Goal: Task Accomplishment & Management: Manage account settings

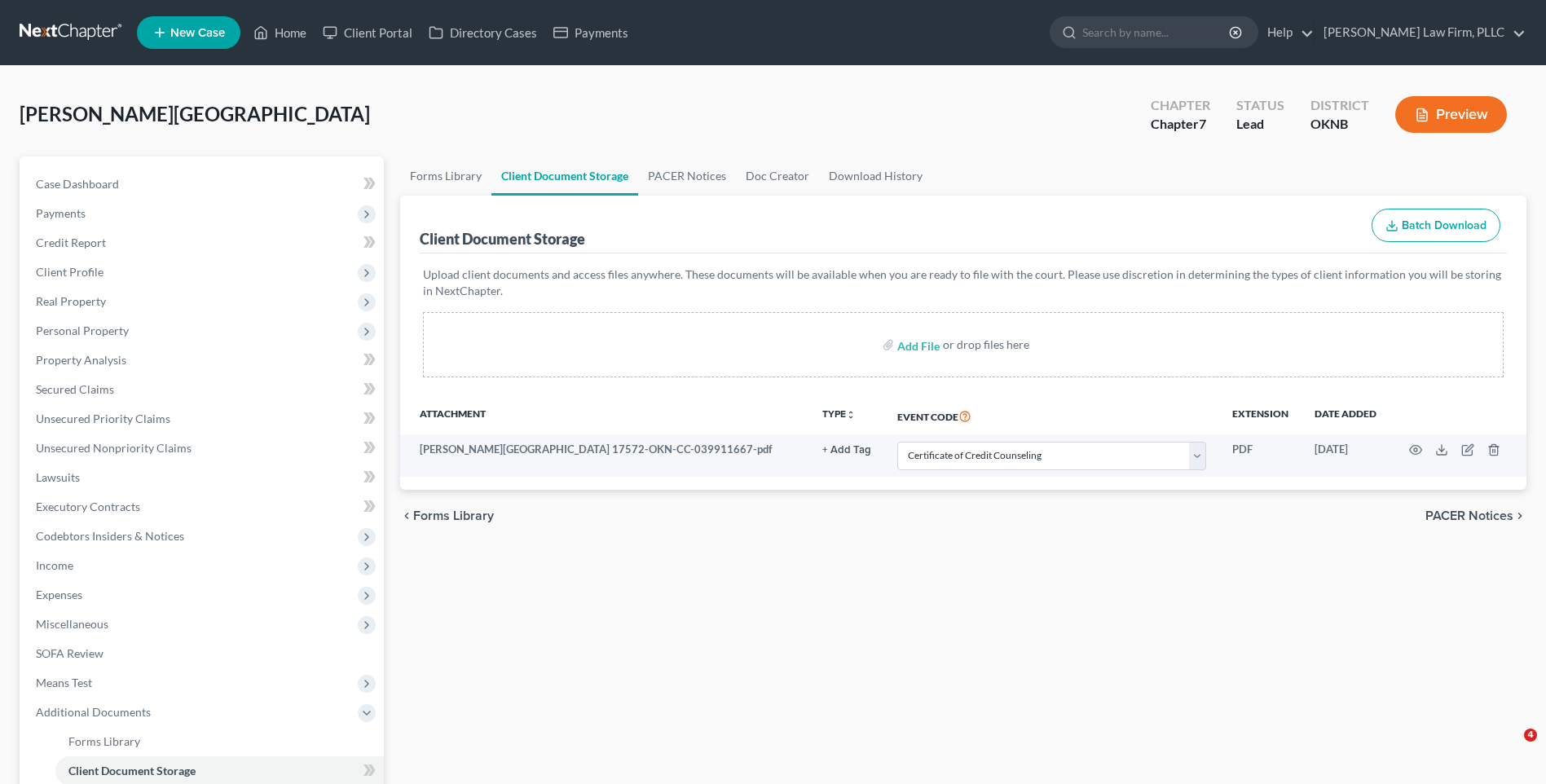
select select "4"
click at [80, 38] on link at bounding box center [72, 33] width 104 height 29
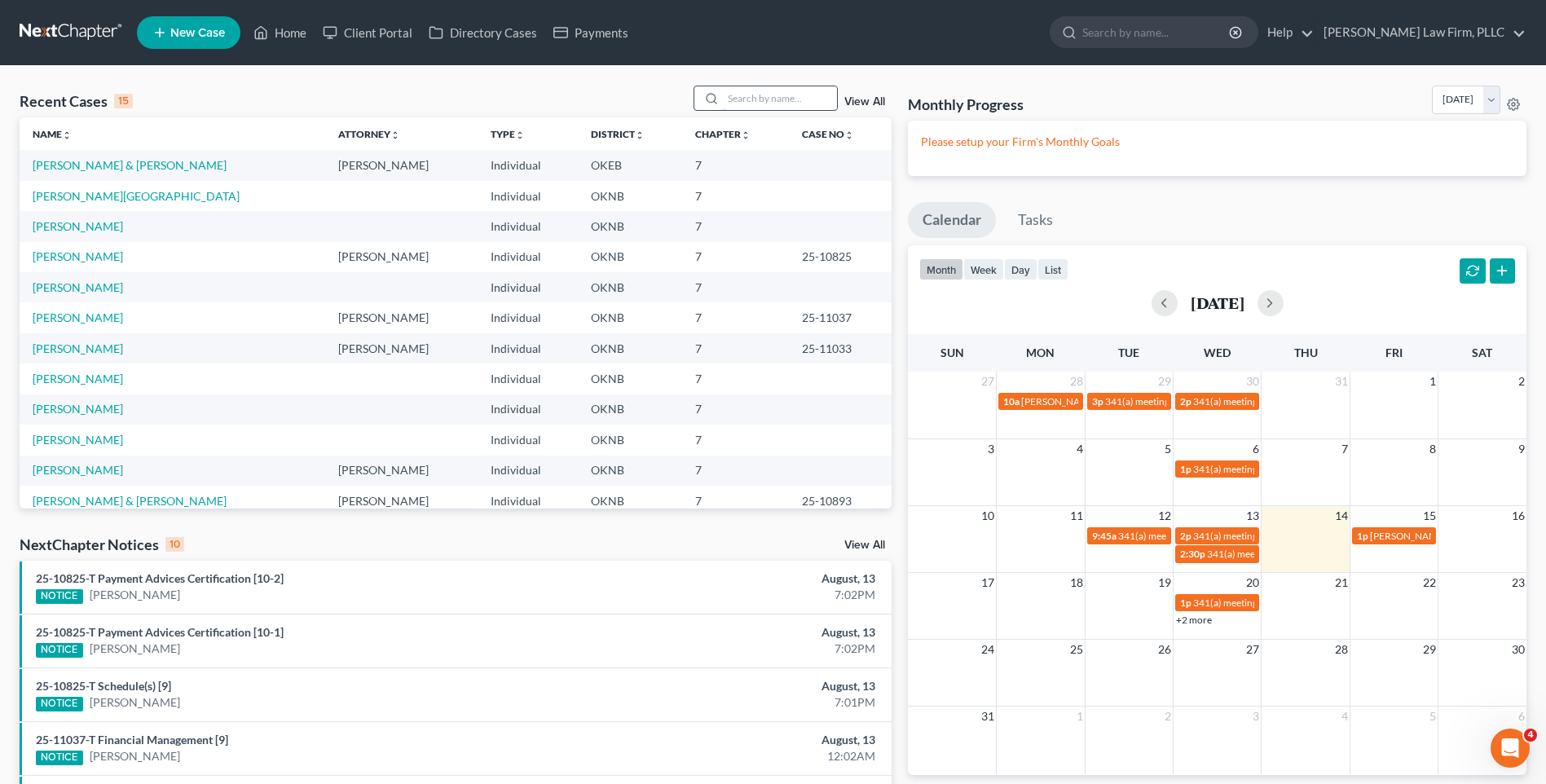
click at [790, 101] on input "search" at bounding box center [780, 98] width 114 height 24
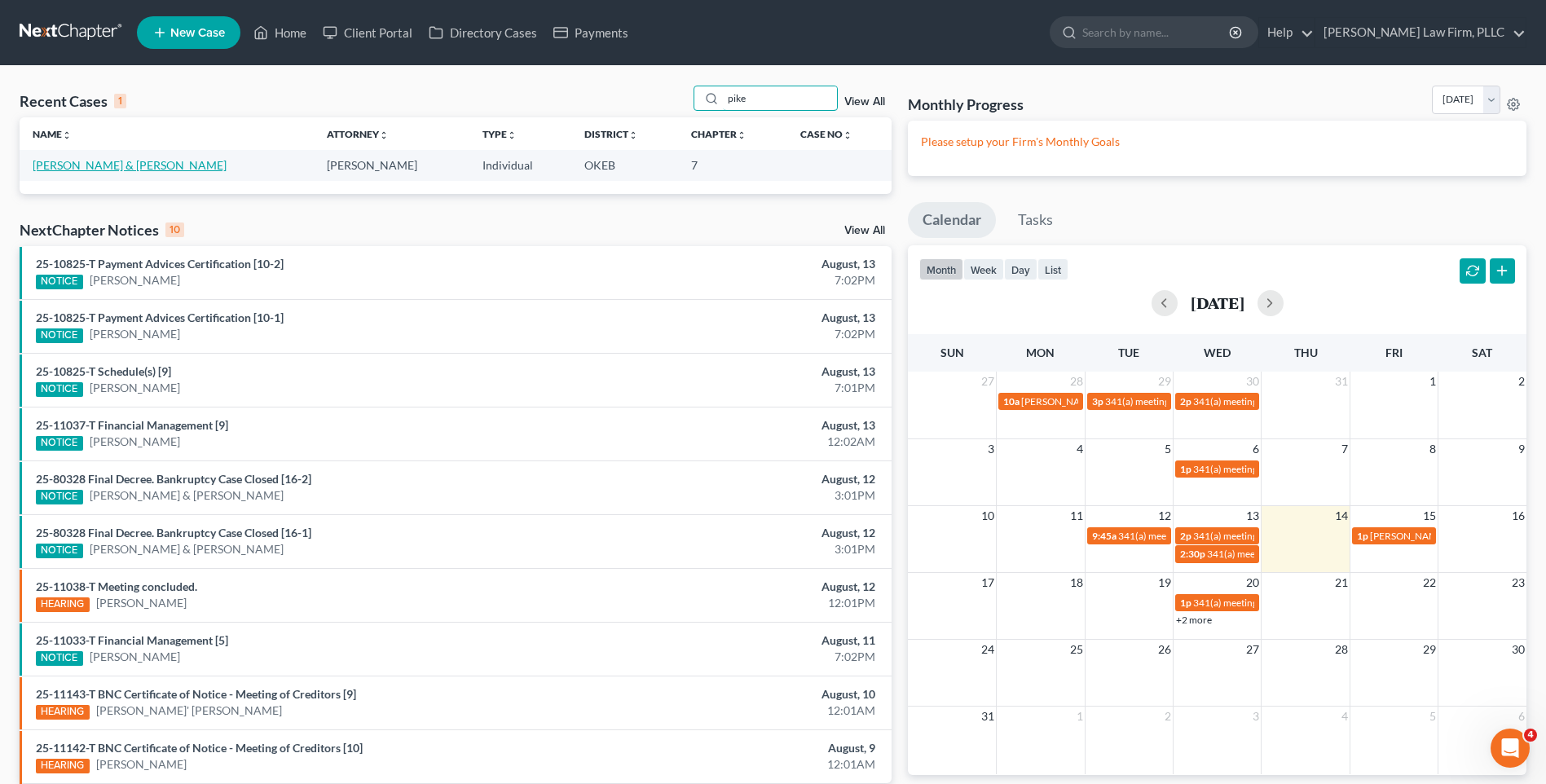
type input "pike"
click at [86, 160] on link "[PERSON_NAME] & [PERSON_NAME]" at bounding box center [130, 164] width 194 height 14
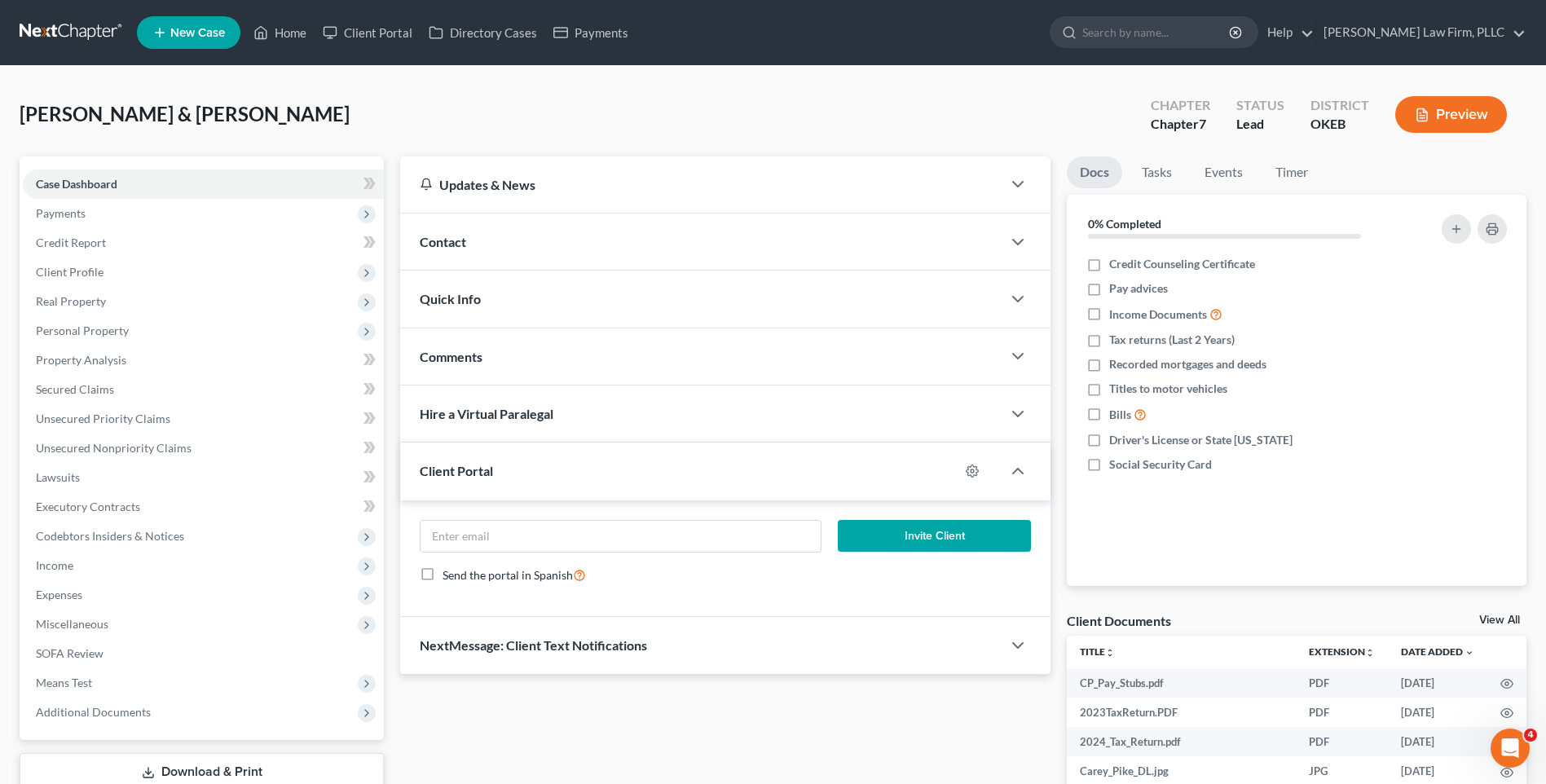
click at [105, 36] on link at bounding box center [72, 33] width 104 height 29
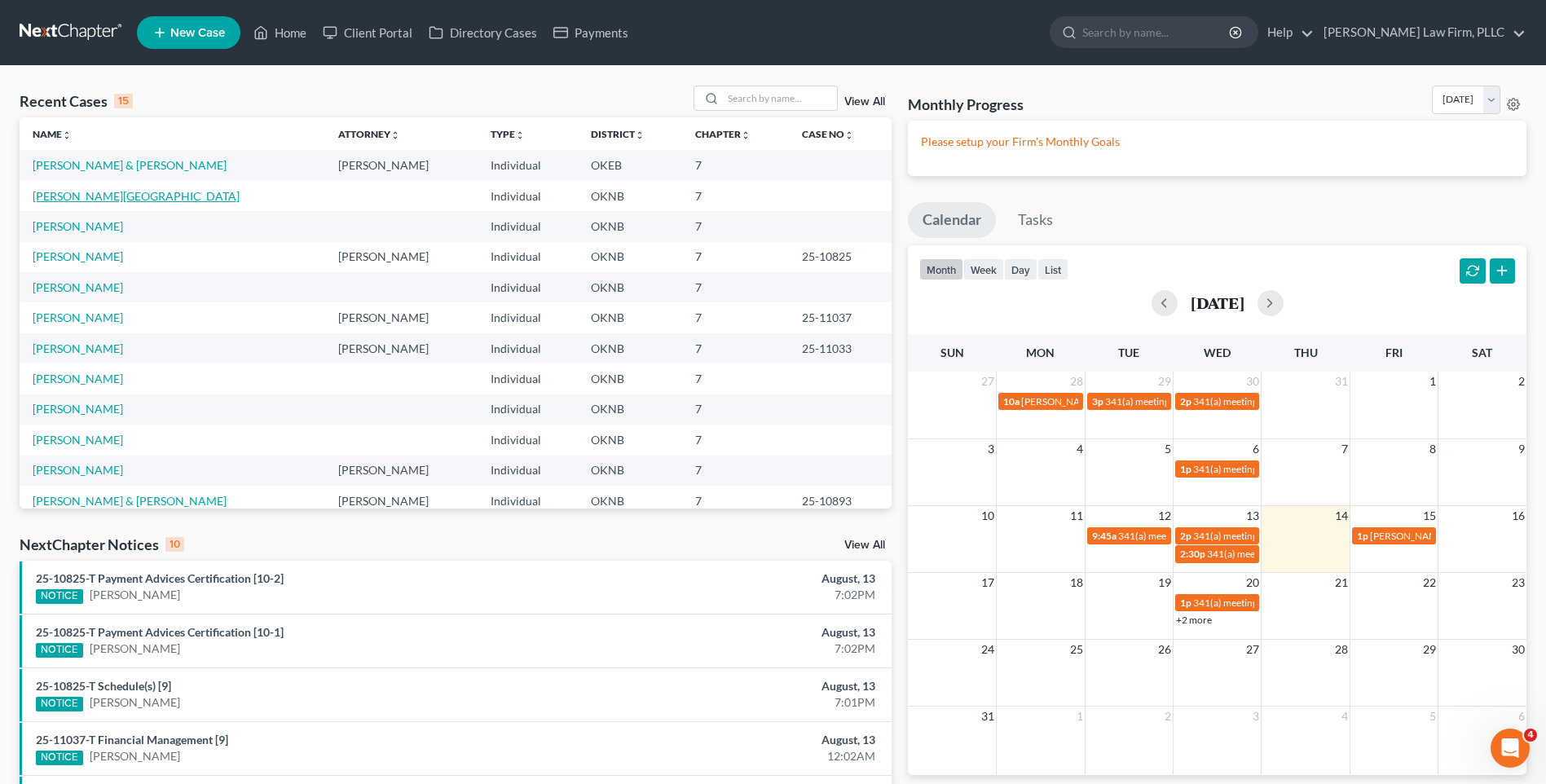
click at [94, 195] on link "[PERSON_NAME][GEOGRAPHIC_DATA]" at bounding box center [136, 195] width 207 height 14
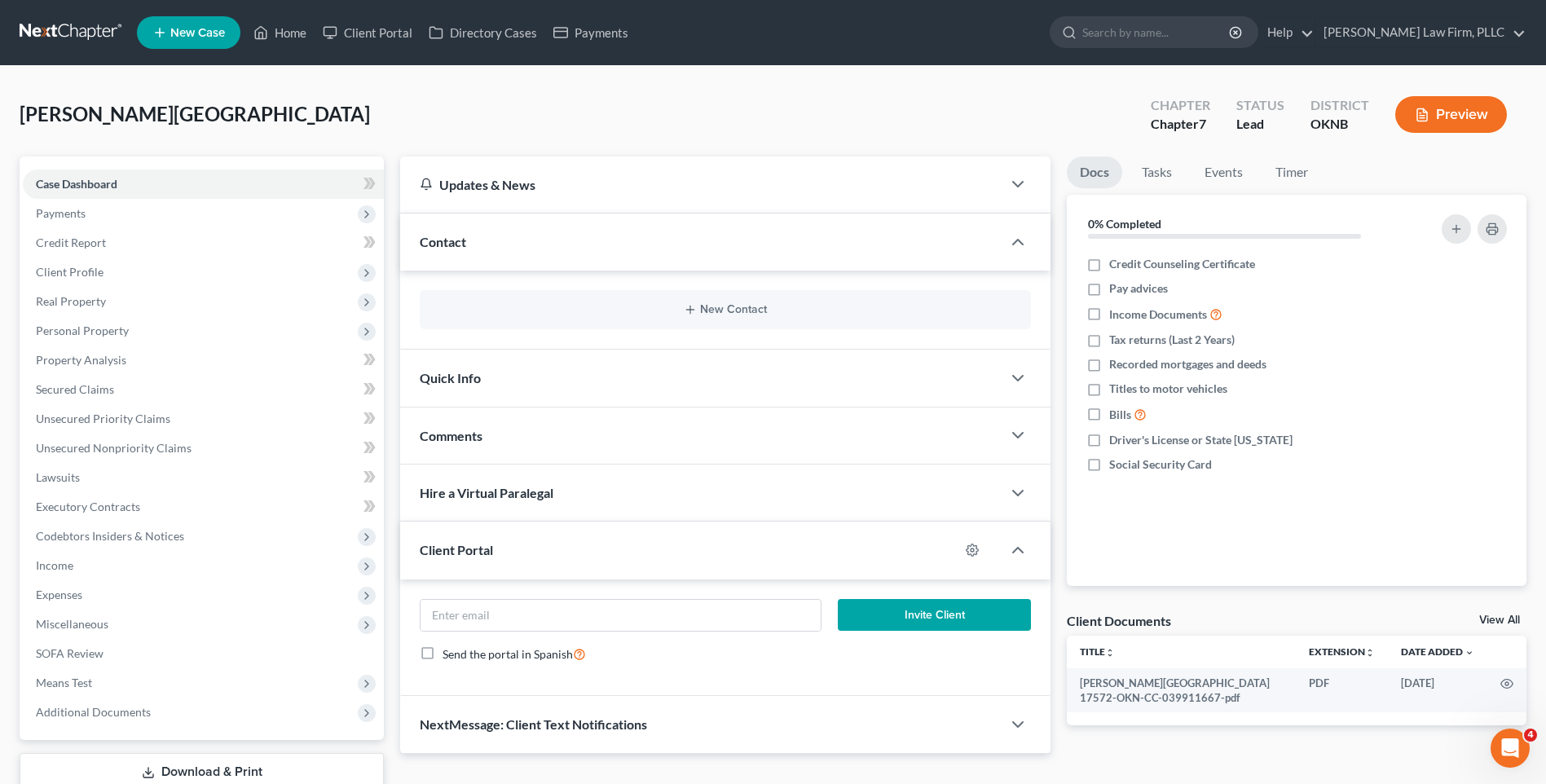
scroll to position [112, 0]
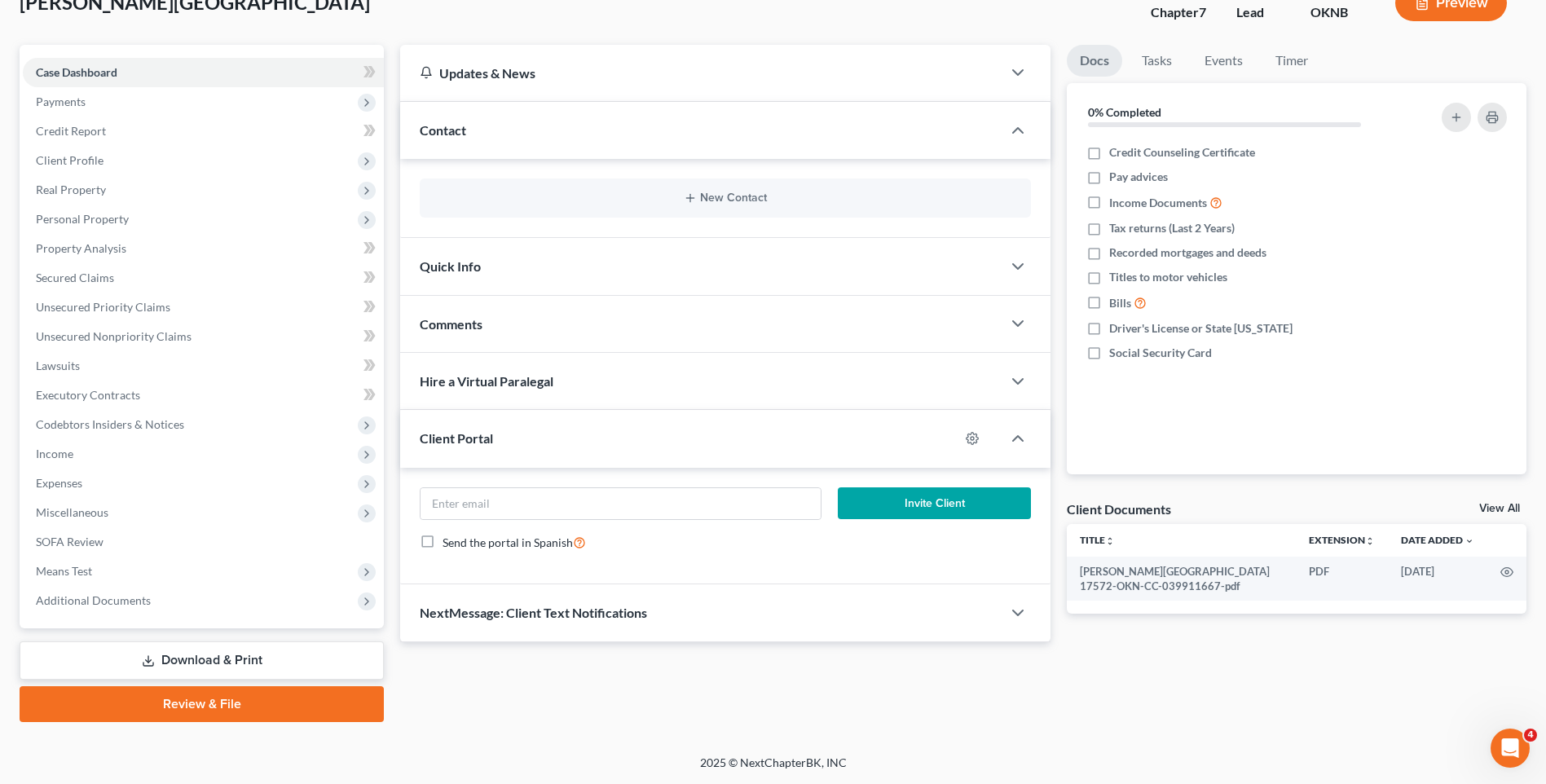
click at [593, 446] on div "Client Portal" at bounding box center [680, 438] width 559 height 56
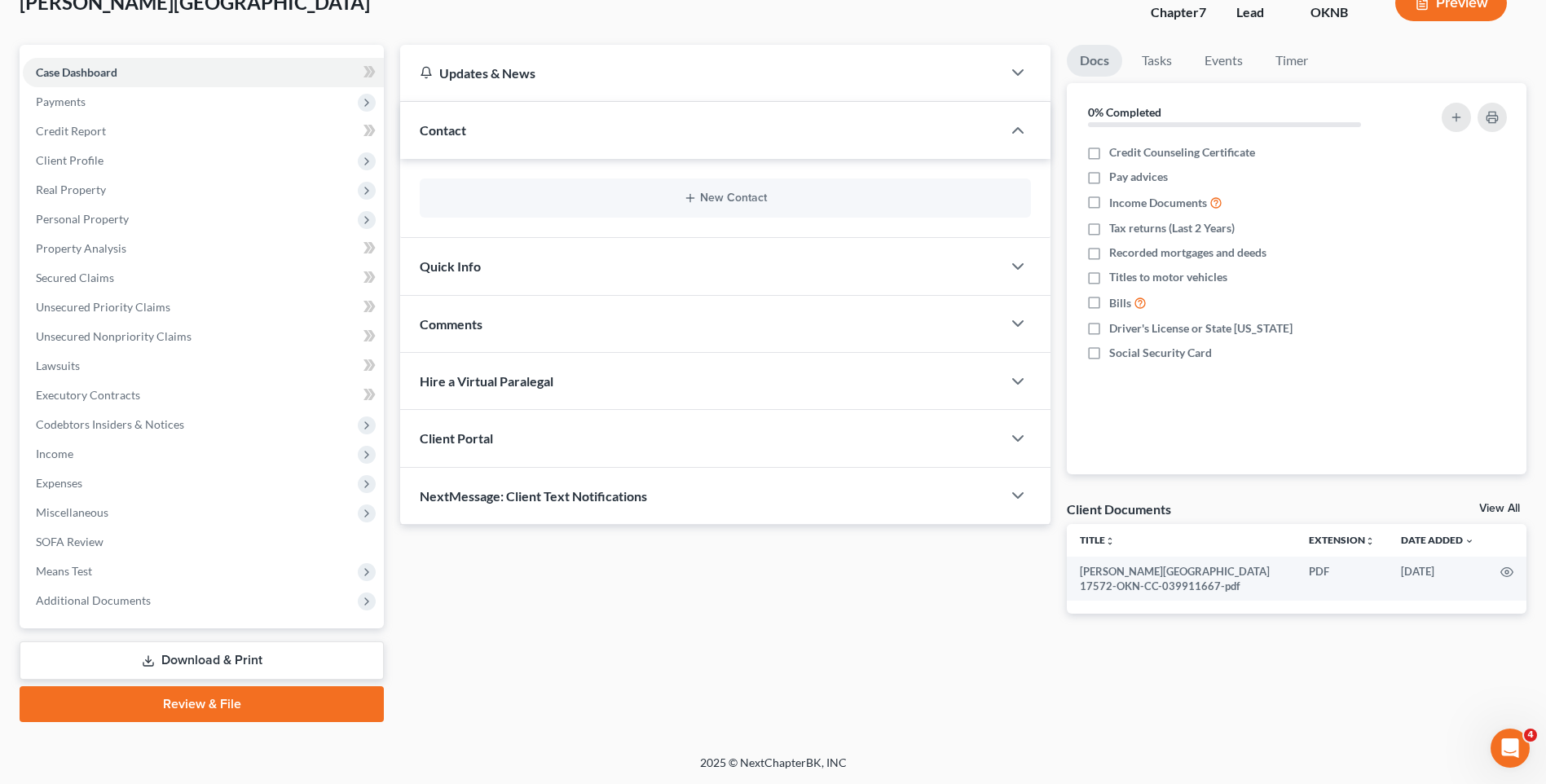
click at [593, 446] on div "Client Portal" at bounding box center [701, 438] width 602 height 56
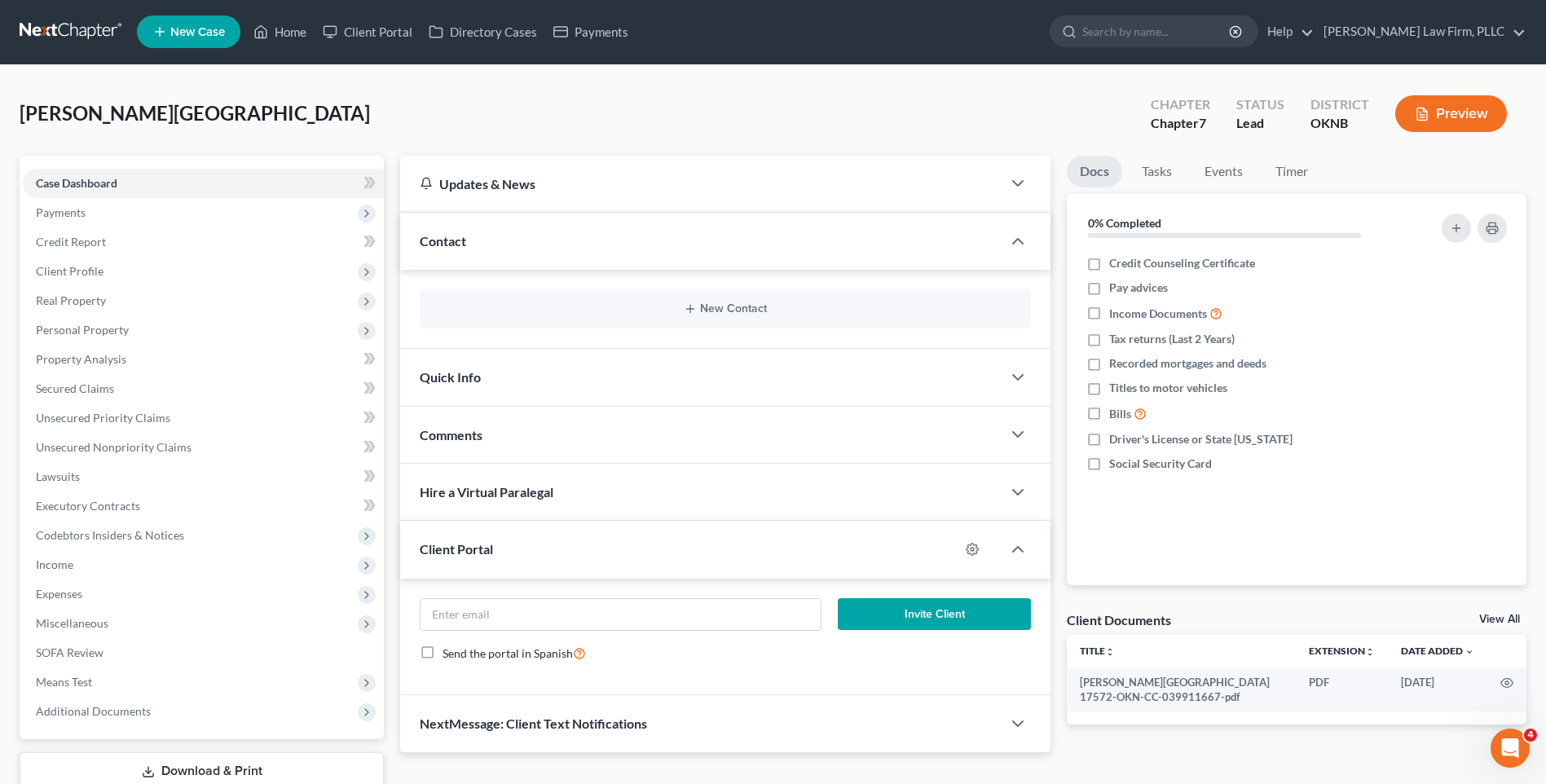
scroll to position [0, 0]
click at [101, 36] on link at bounding box center [72, 33] width 104 height 29
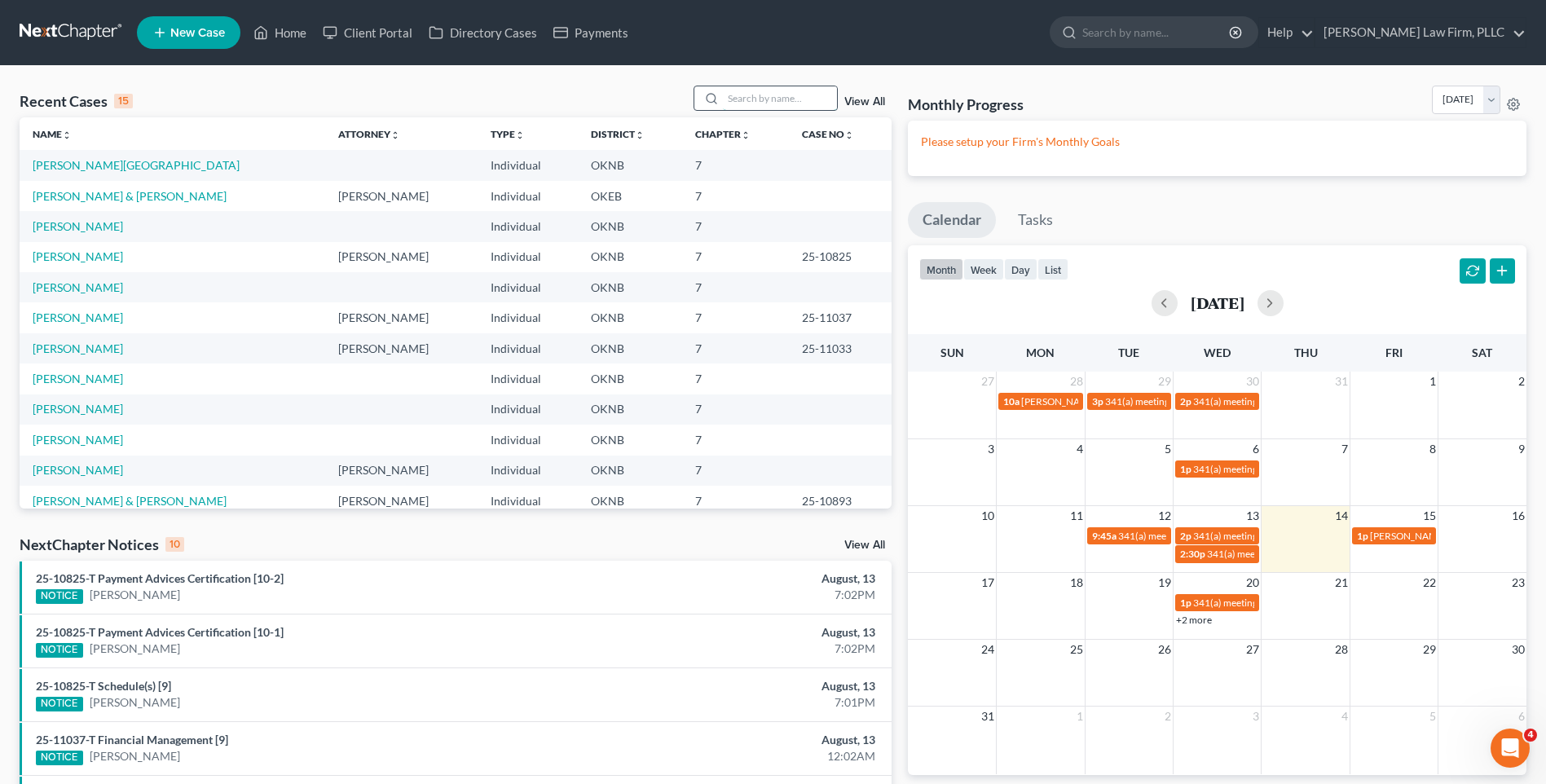
click at [771, 94] on input "search" at bounding box center [780, 98] width 114 height 24
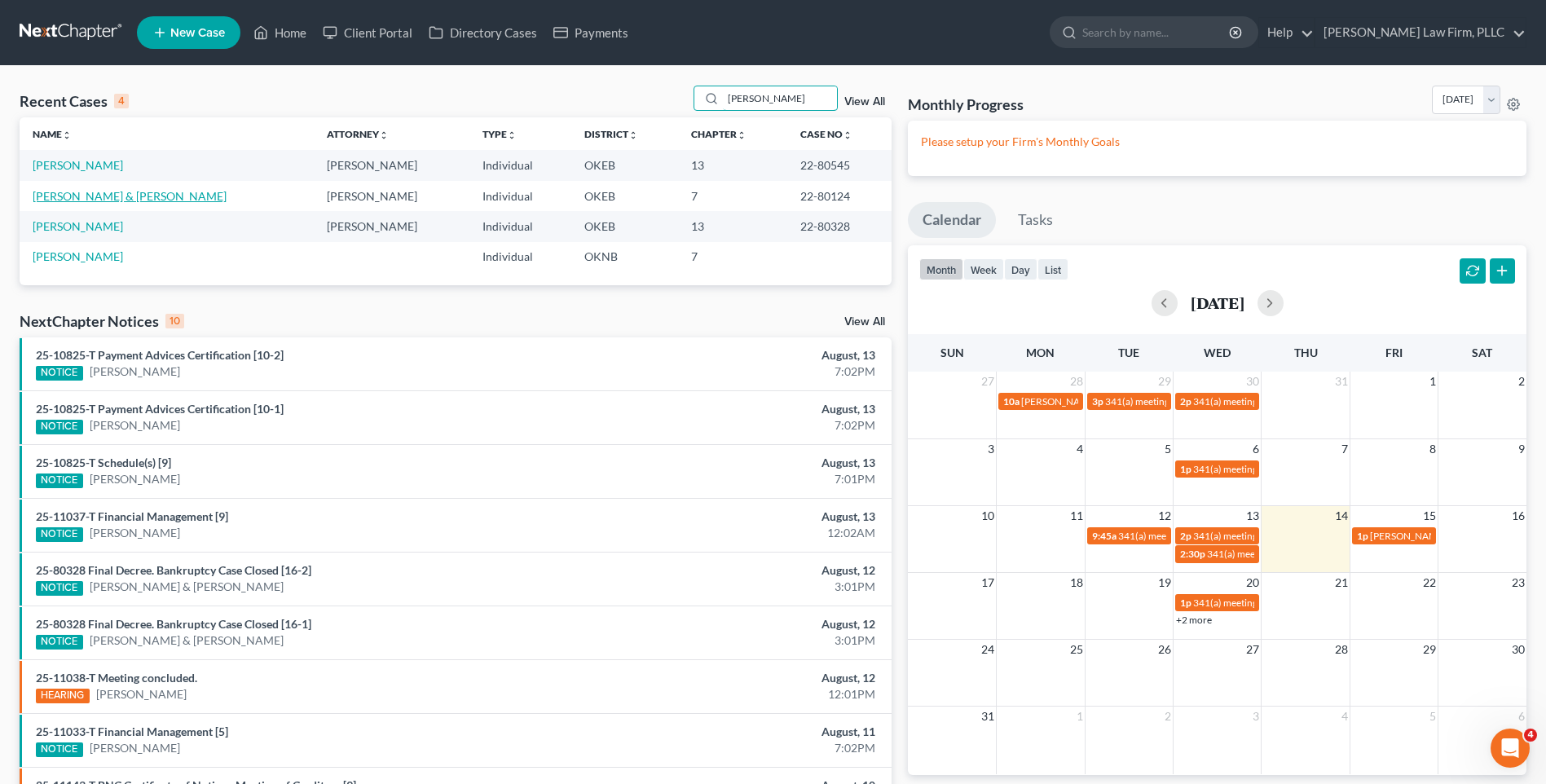
type input "[PERSON_NAME]"
click at [111, 196] on link "[PERSON_NAME] & [PERSON_NAME]" at bounding box center [130, 195] width 194 height 14
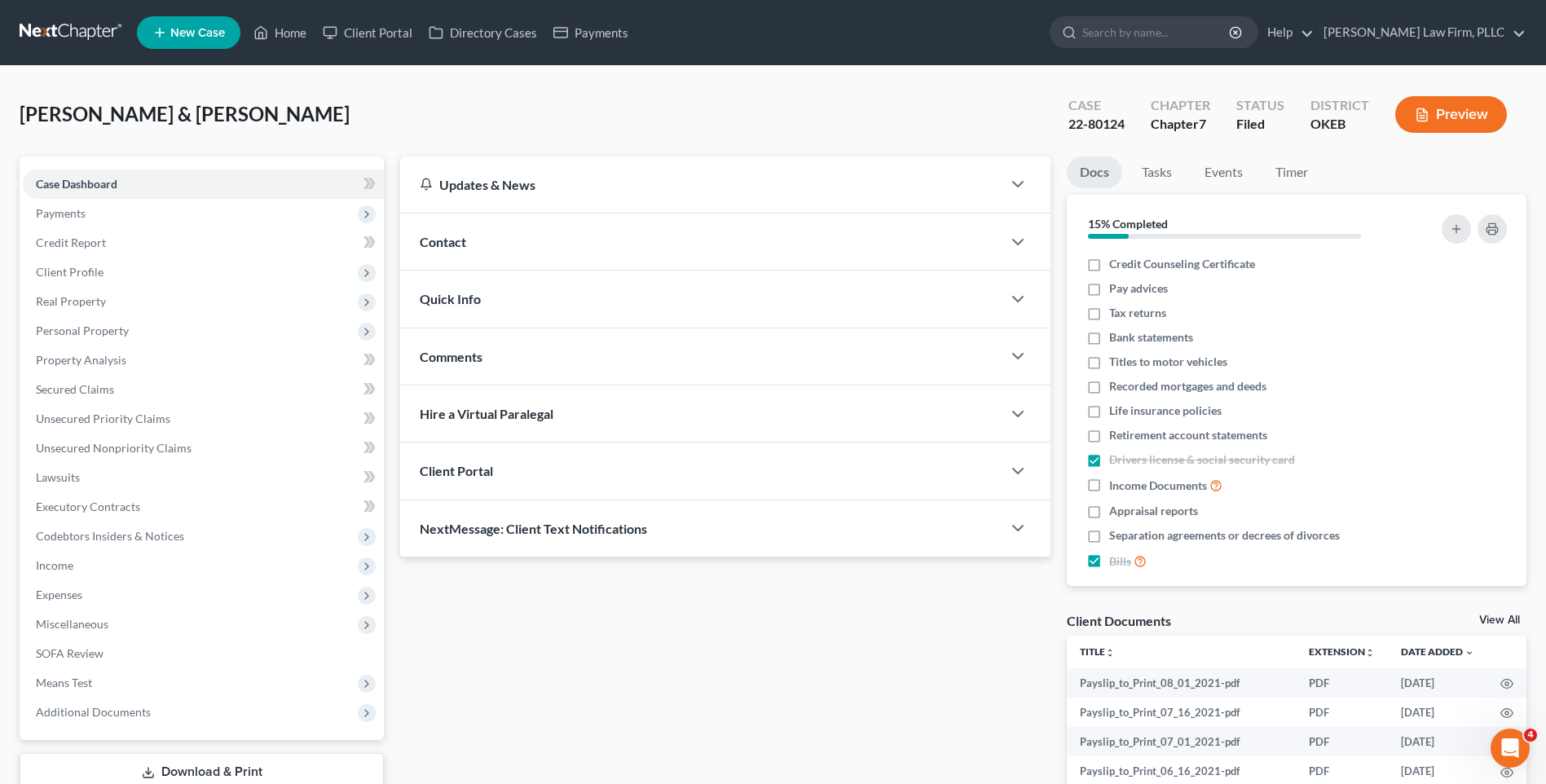
click at [516, 225] on div "Contact" at bounding box center [701, 241] width 602 height 56
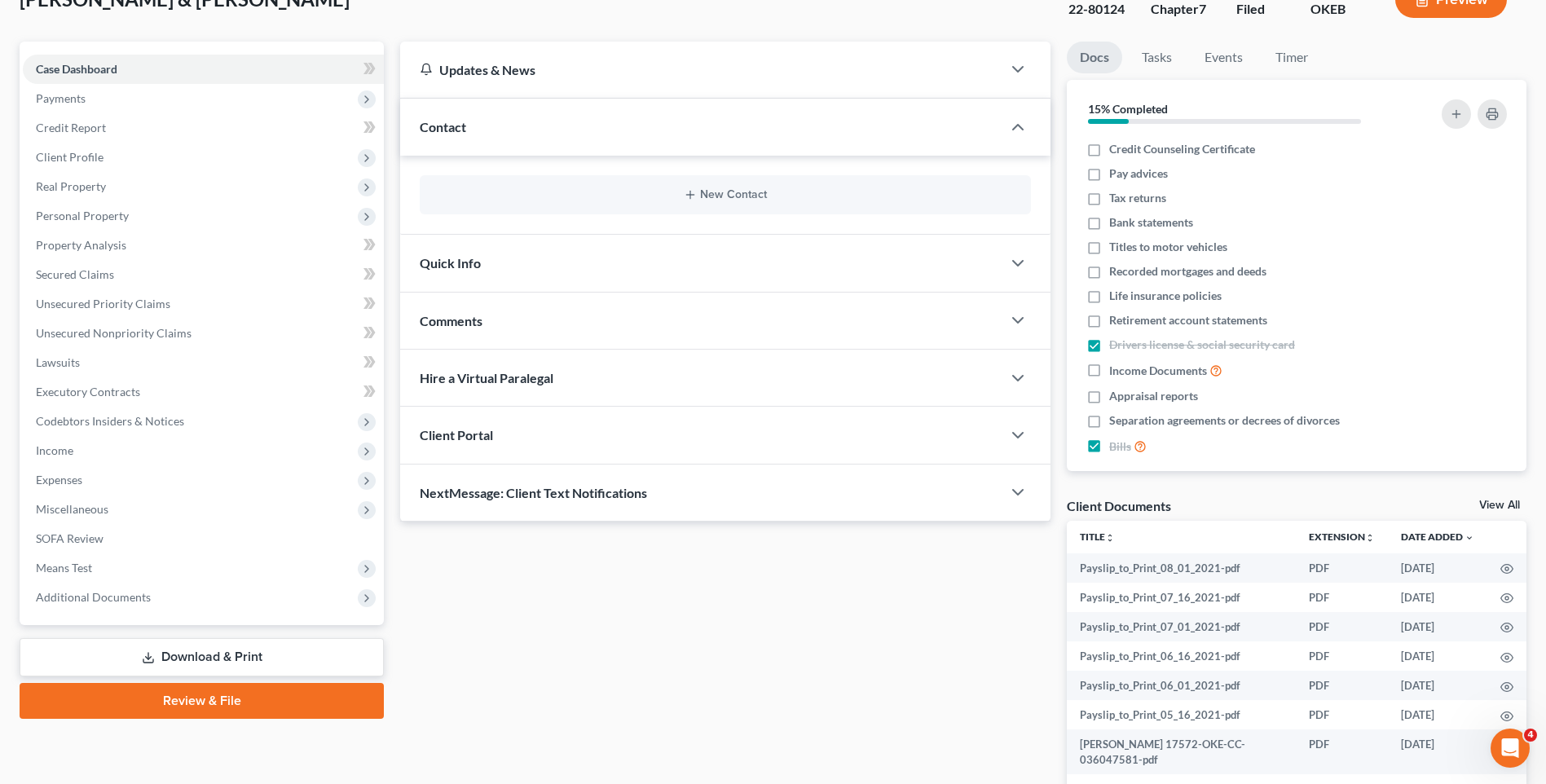
scroll to position [244, 0]
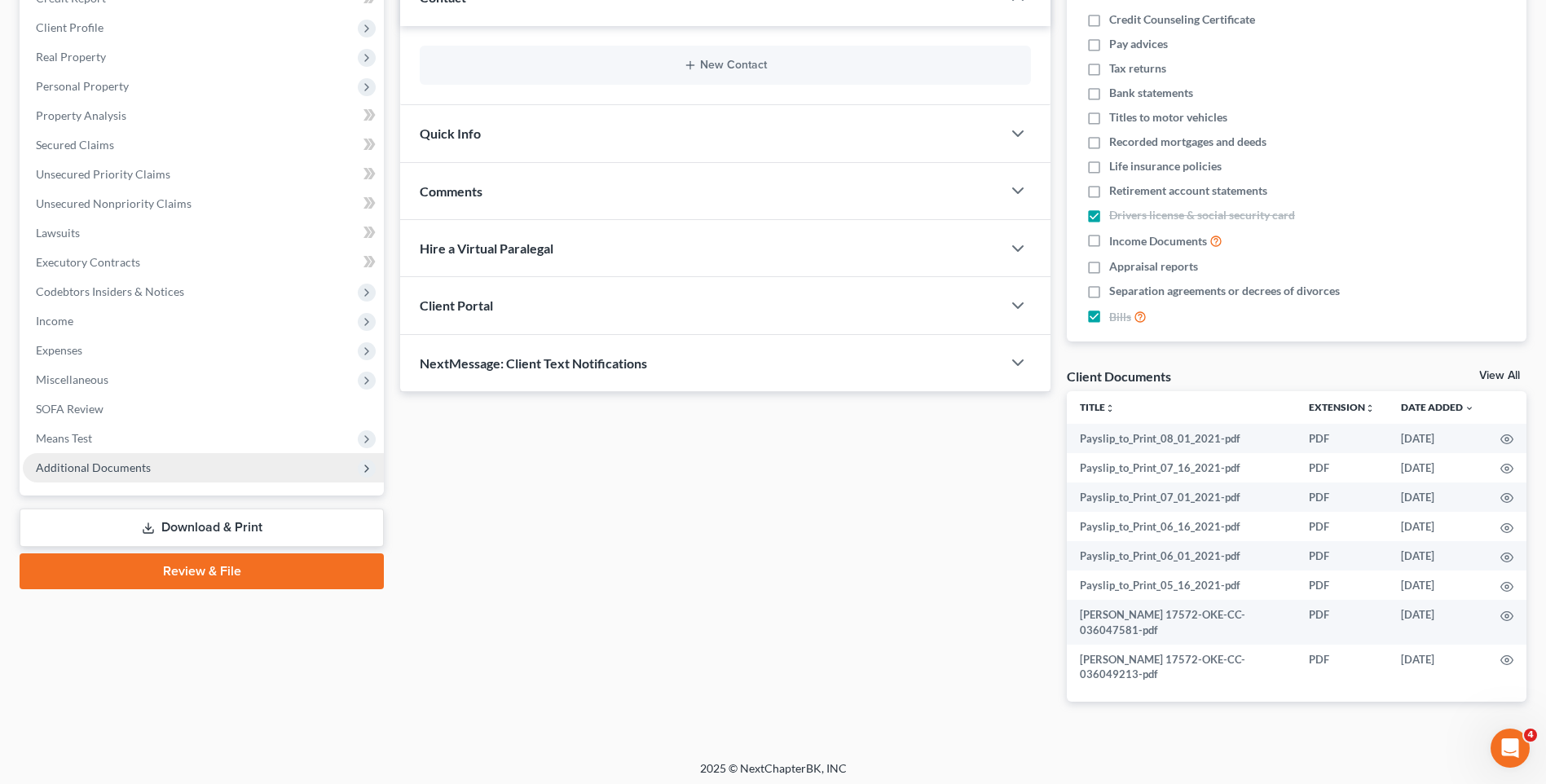
click at [327, 469] on span "Additional Documents" at bounding box center [203, 467] width 361 height 29
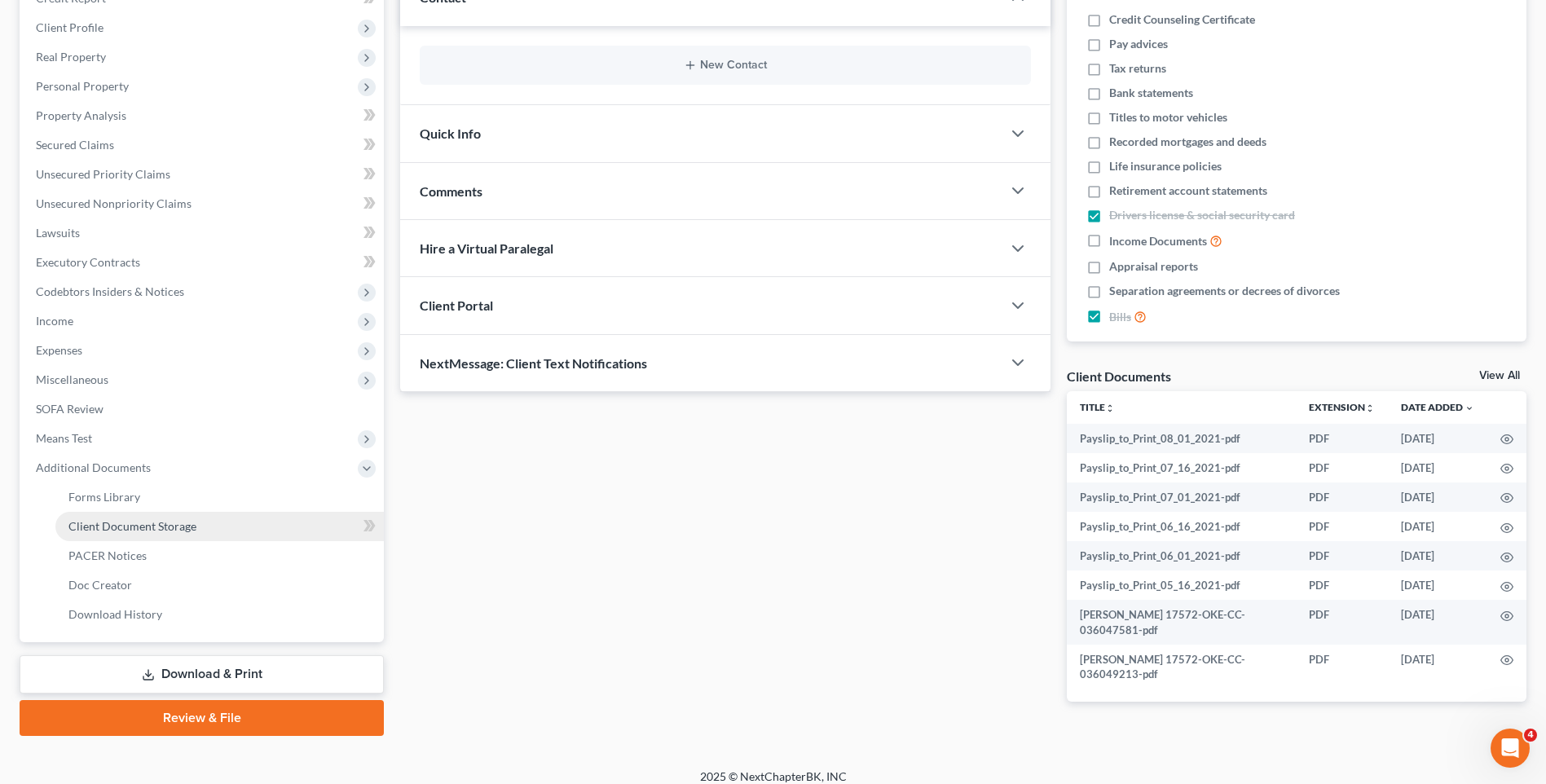
click at [224, 526] on link "Client Document Storage" at bounding box center [220, 526] width 329 height 29
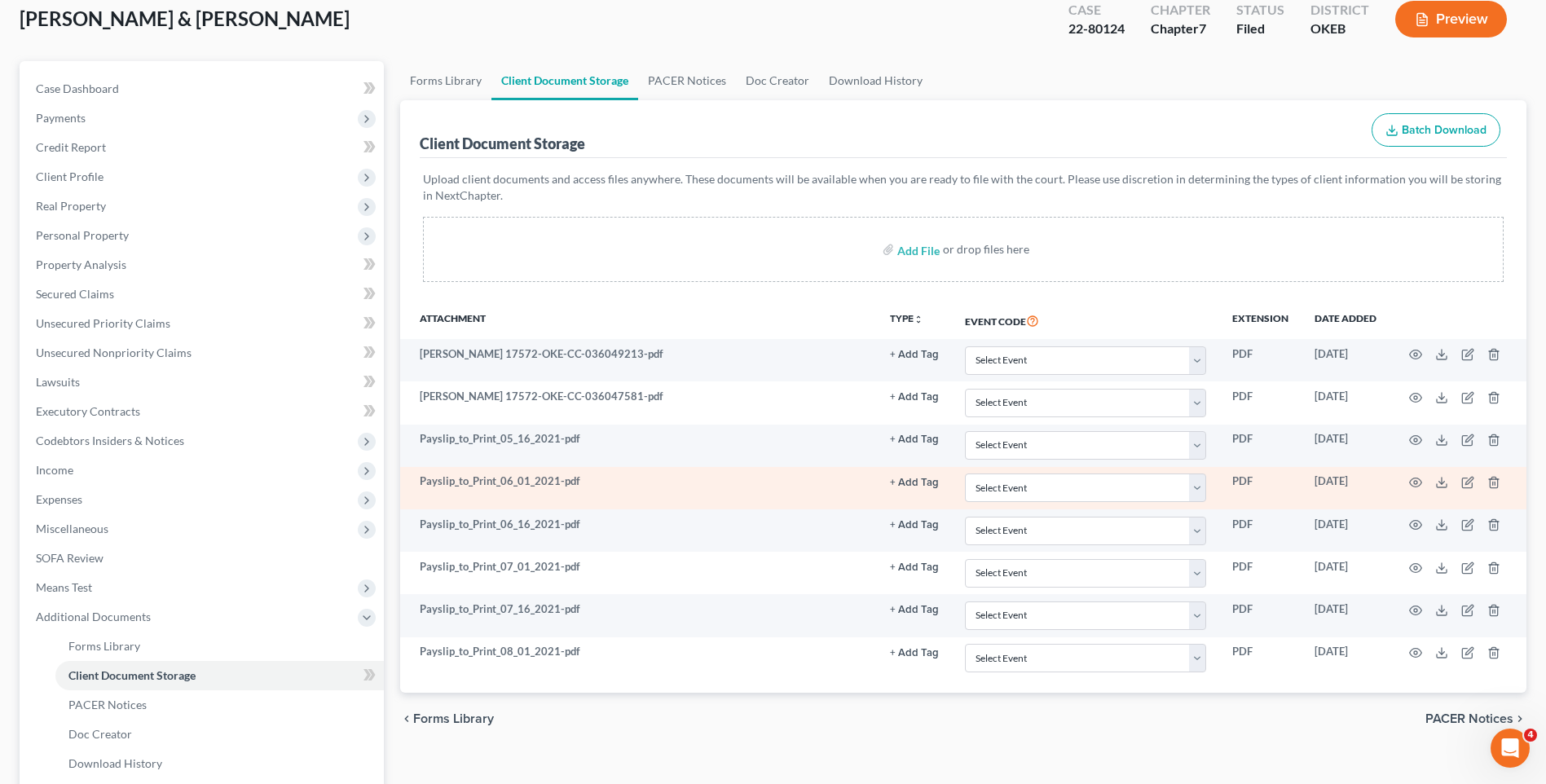
scroll to position [244, 0]
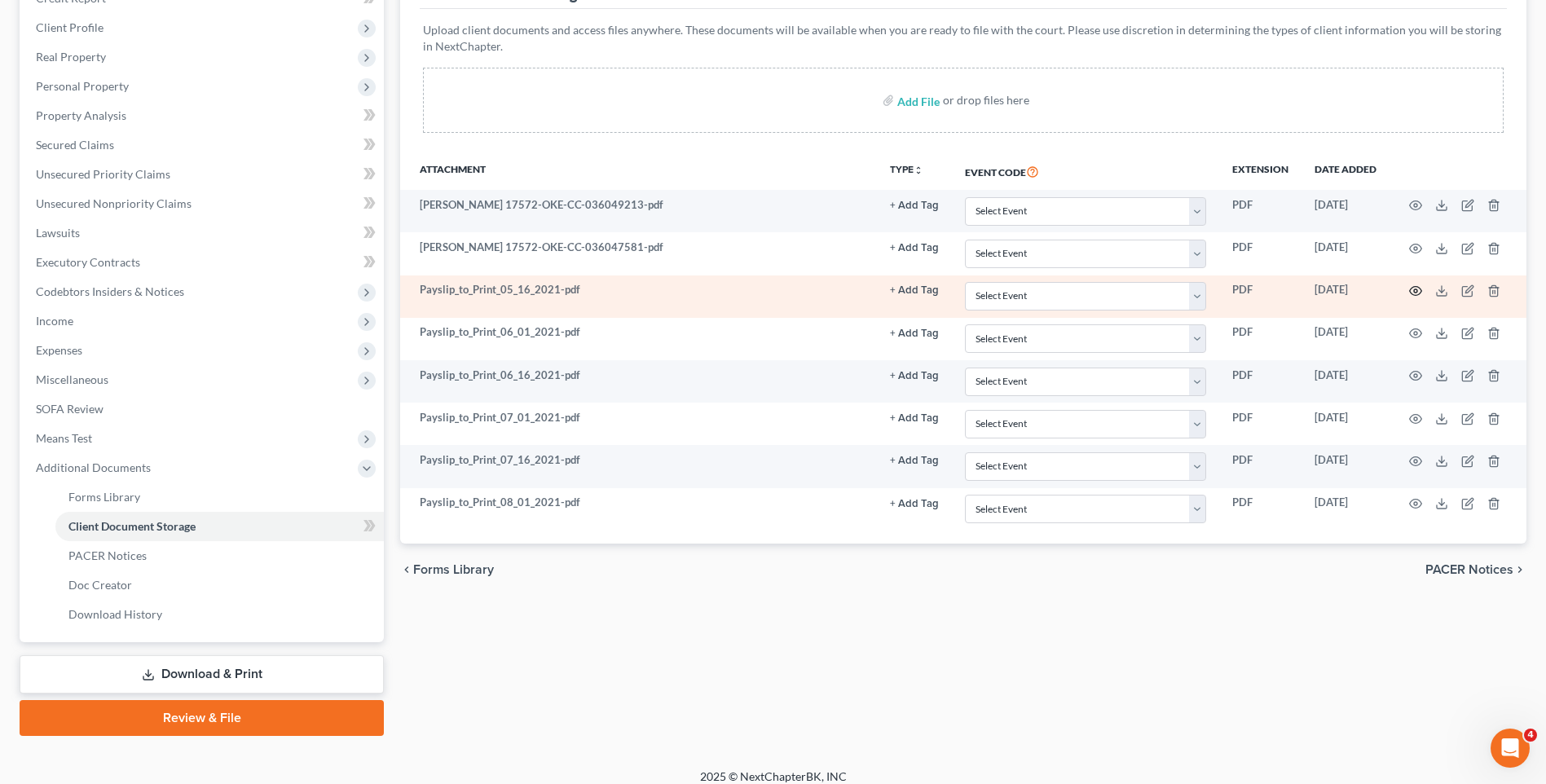
click at [1416, 293] on icon "button" at bounding box center [1415, 290] width 13 height 13
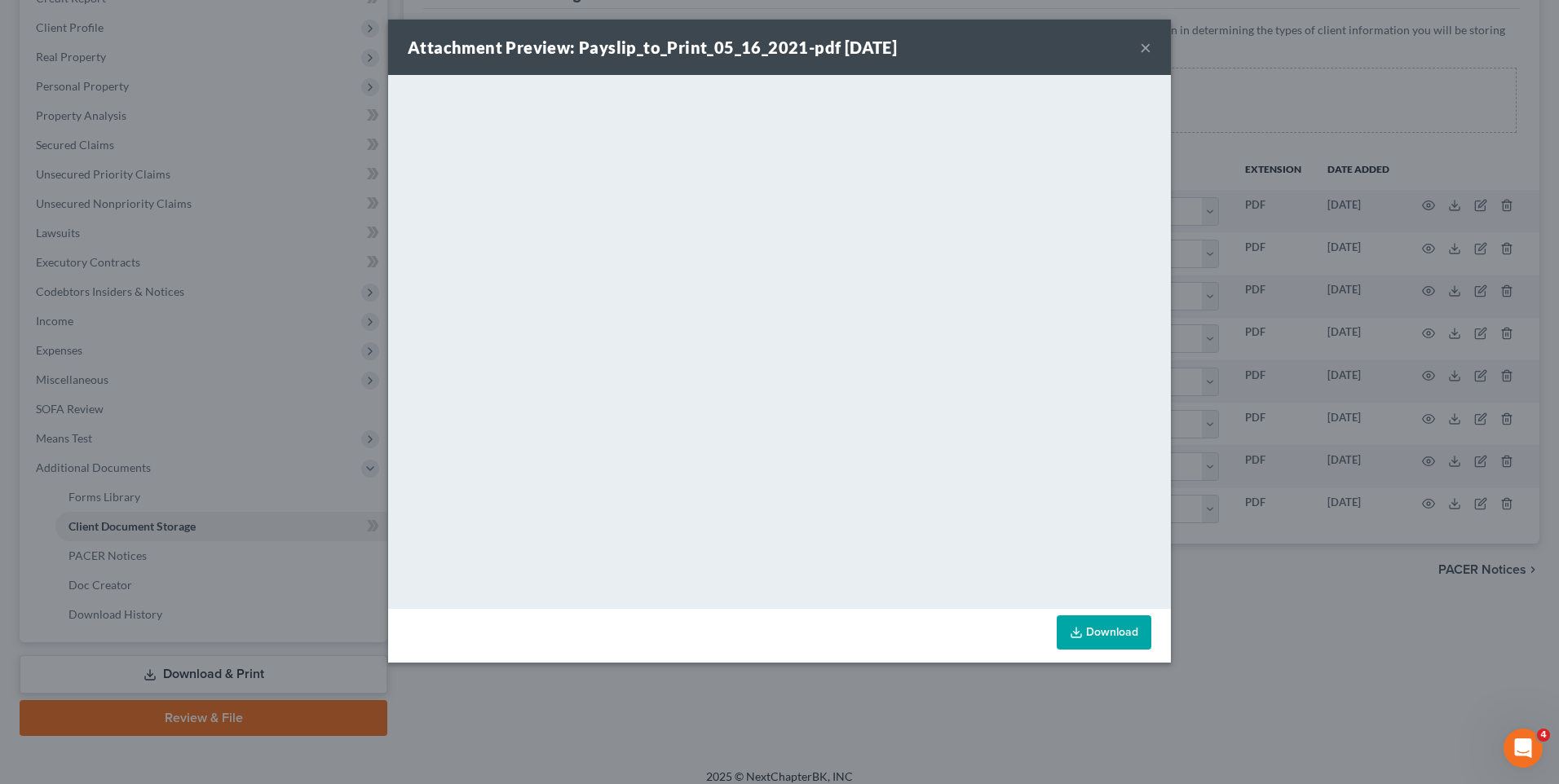
click at [1408, 286] on div "Attachment Preview: Payslip_to_Print_05_16_2021-pdf [DATE] × <object ng-attr-da…" at bounding box center [779, 392] width 1559 height 784
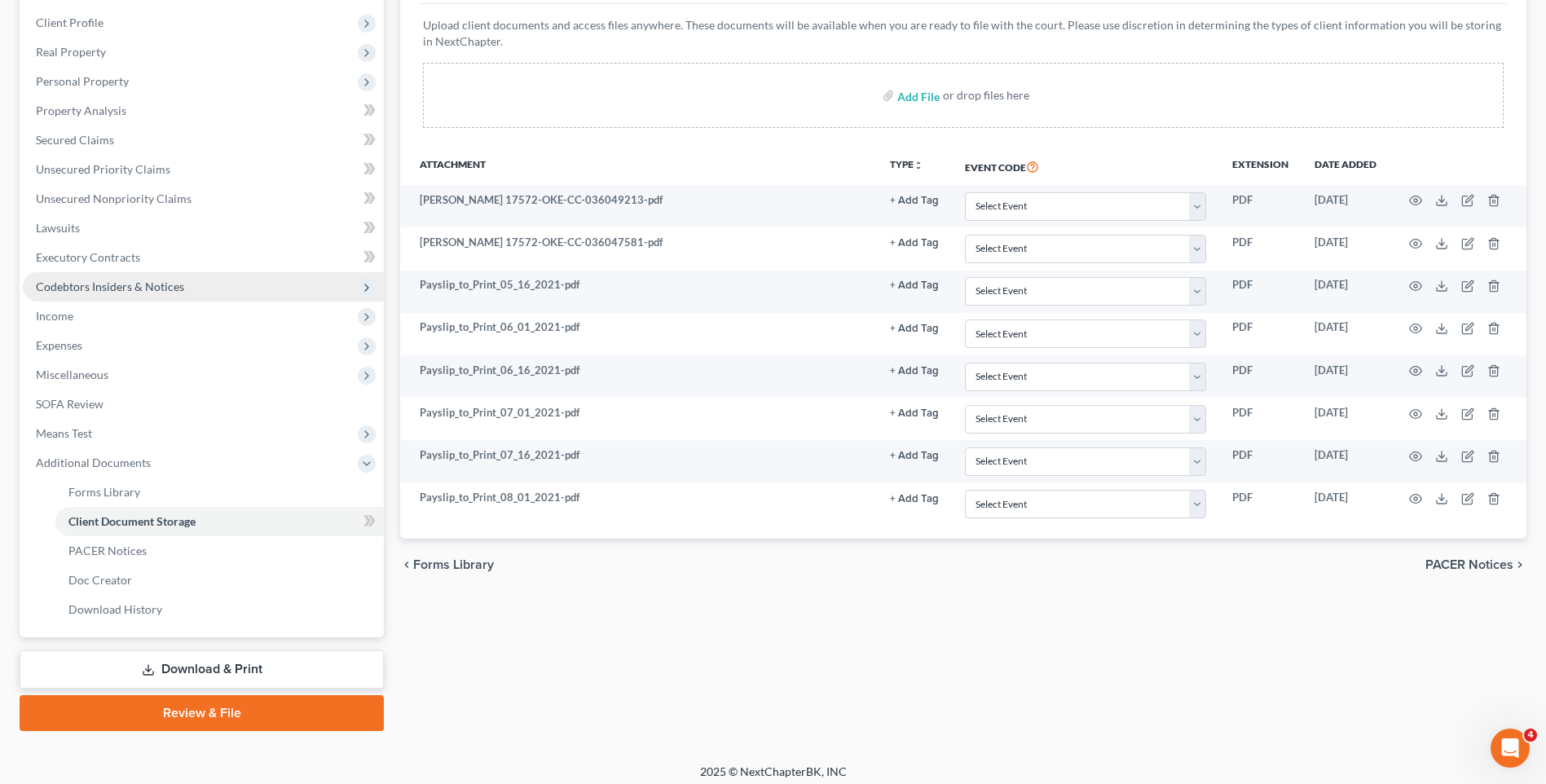
scroll to position [259, 0]
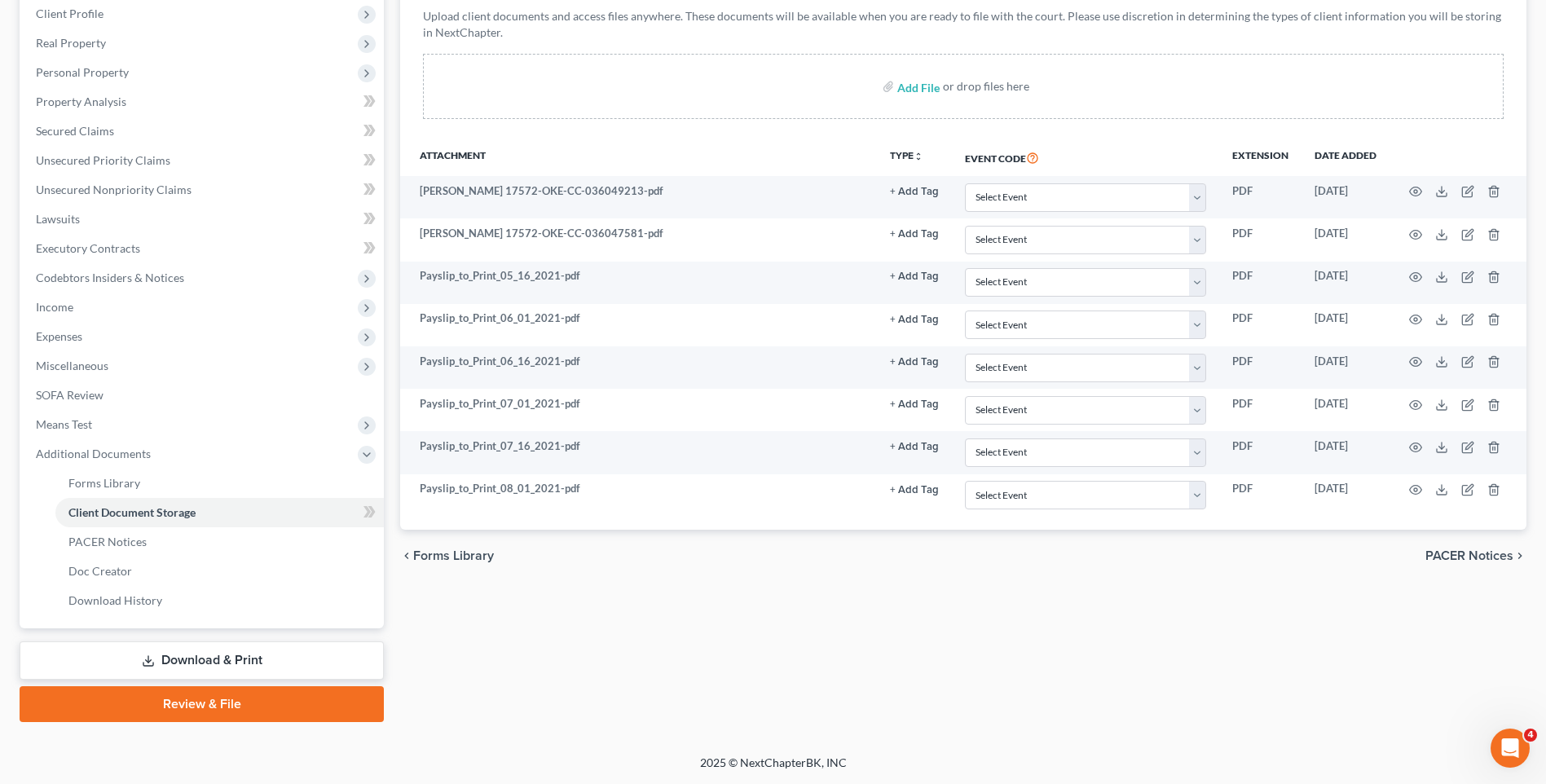
click at [235, 696] on link "Review & File" at bounding box center [202, 704] width 364 height 36
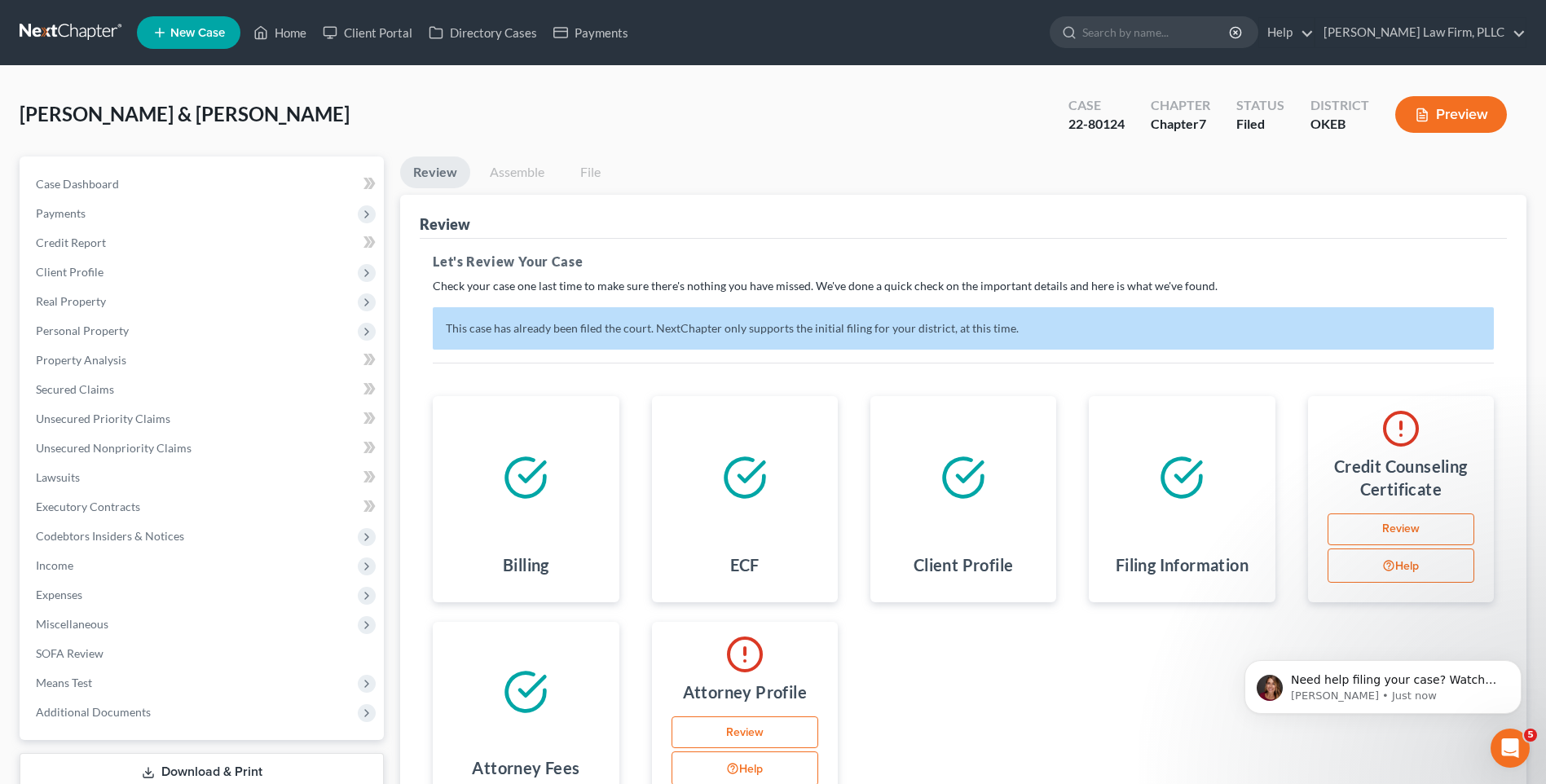
click at [1472, 108] on button "Preview" at bounding box center [1451, 114] width 112 height 36
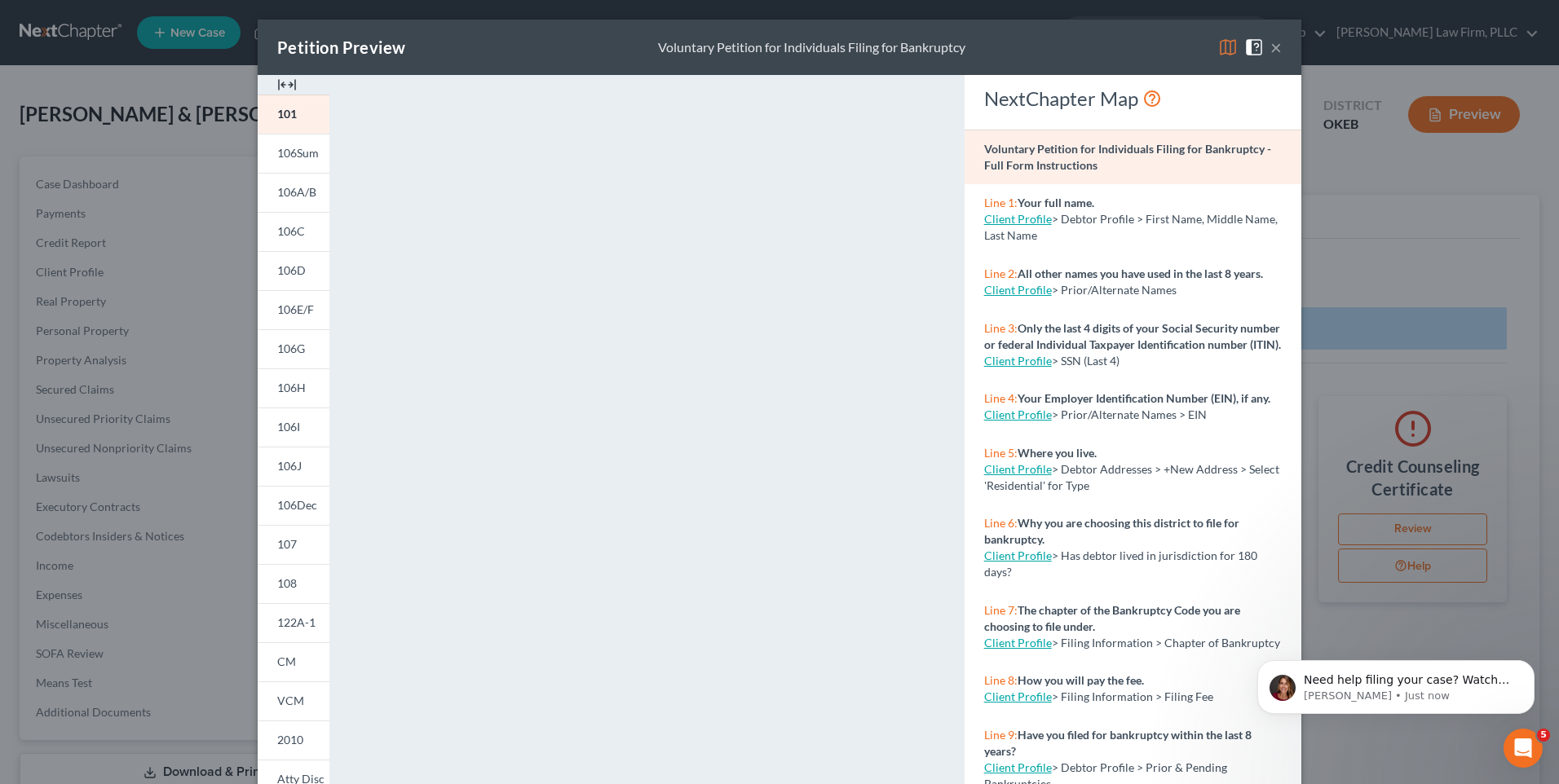
click at [1358, 67] on div "Petition Preview Voluntary Petition for Individuals Filing for Bankruptcy × 101…" at bounding box center [779, 392] width 1559 height 784
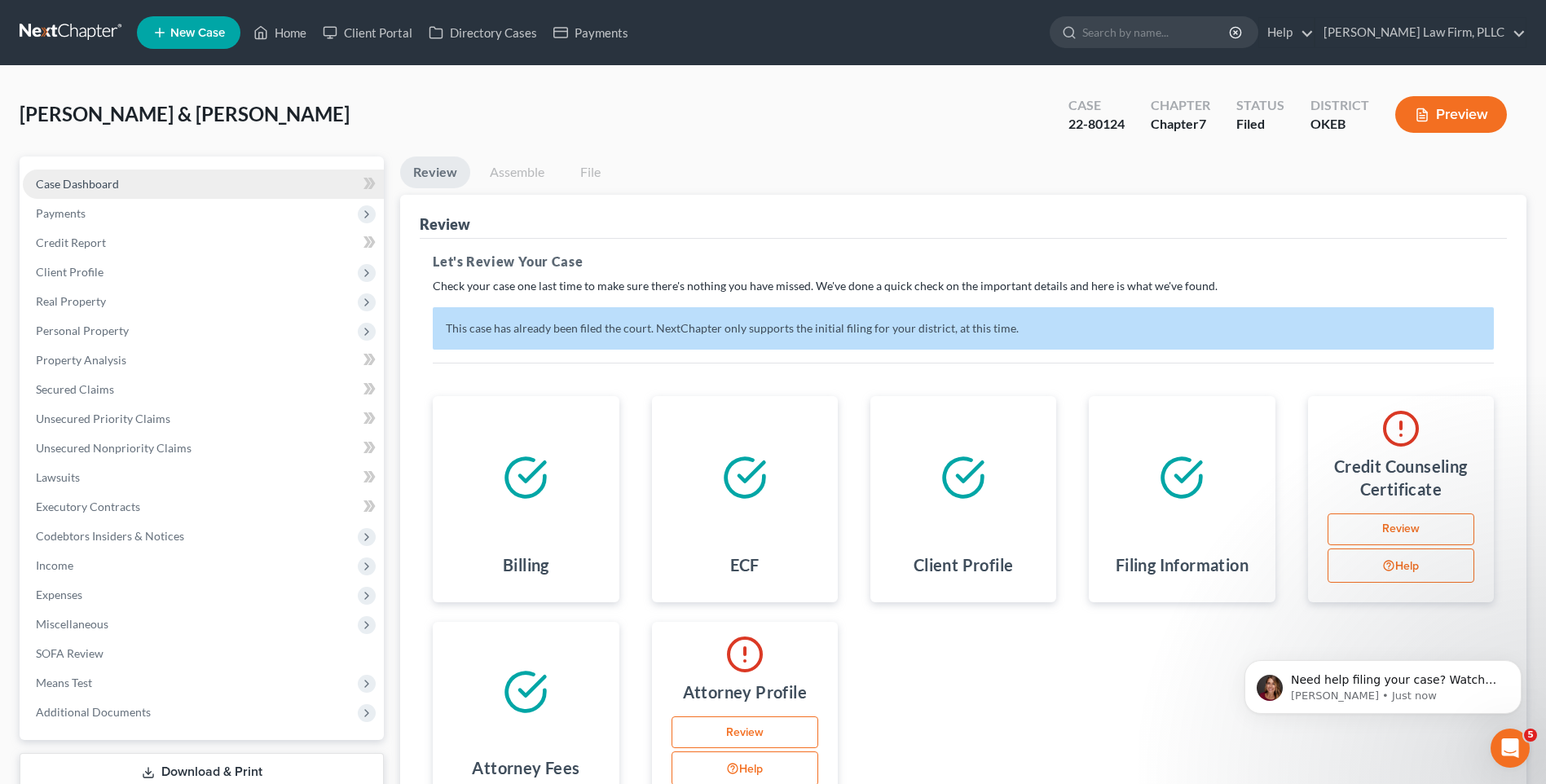
click at [288, 181] on link "Case Dashboard" at bounding box center [203, 184] width 361 height 29
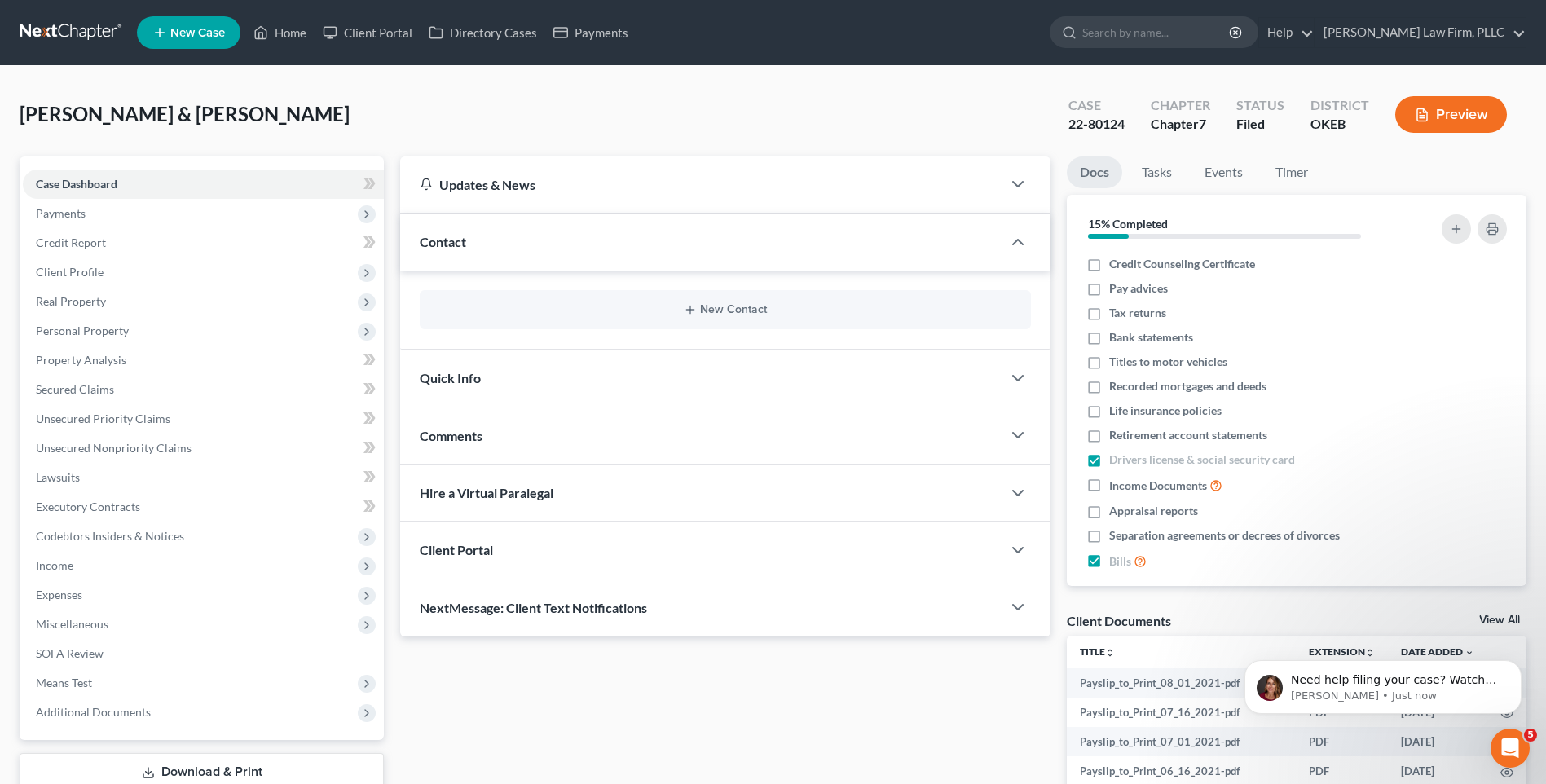
click at [980, 375] on div "Quick Info" at bounding box center [701, 377] width 602 height 56
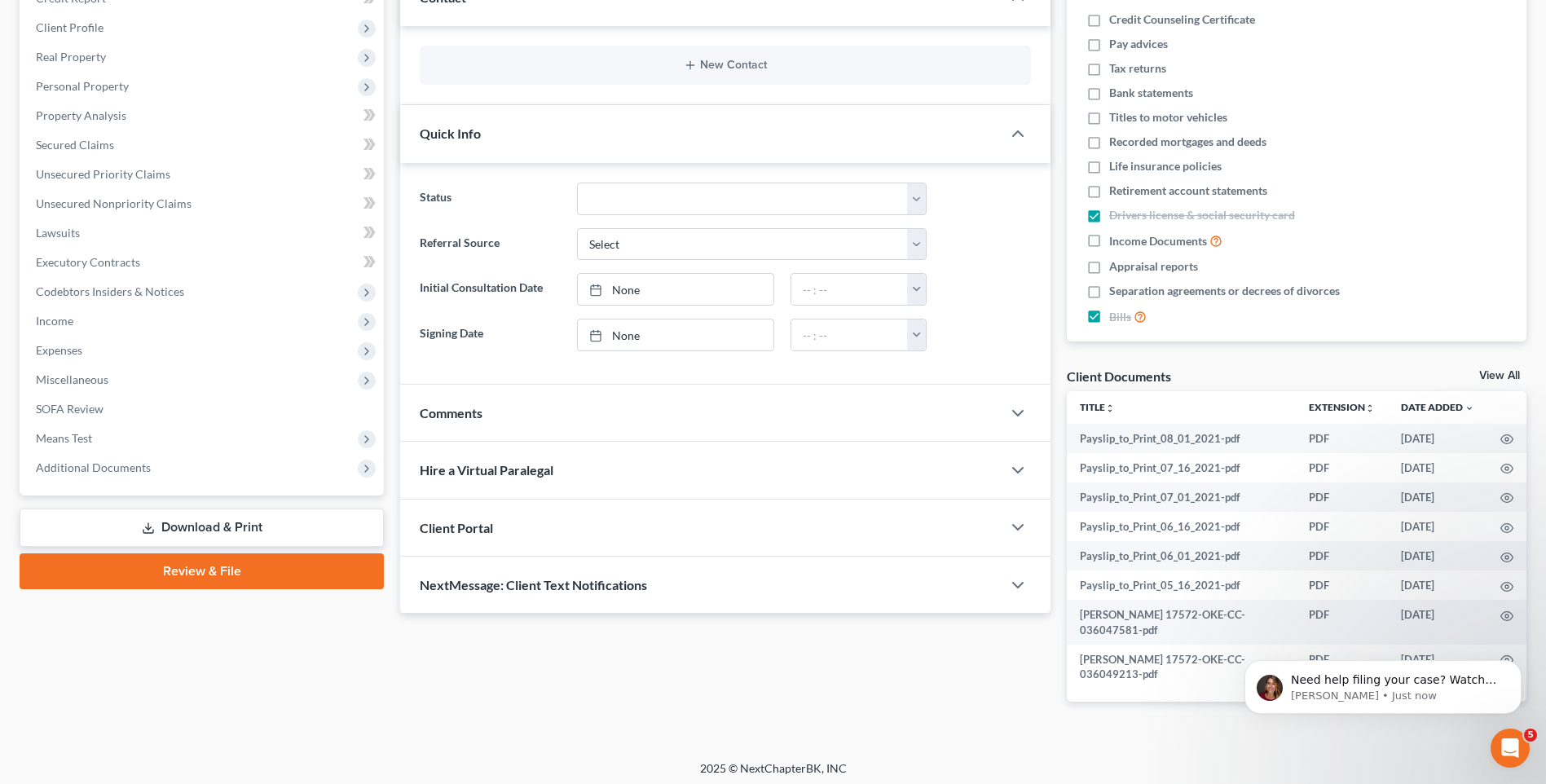
click at [985, 395] on div "Comments" at bounding box center [701, 413] width 602 height 56
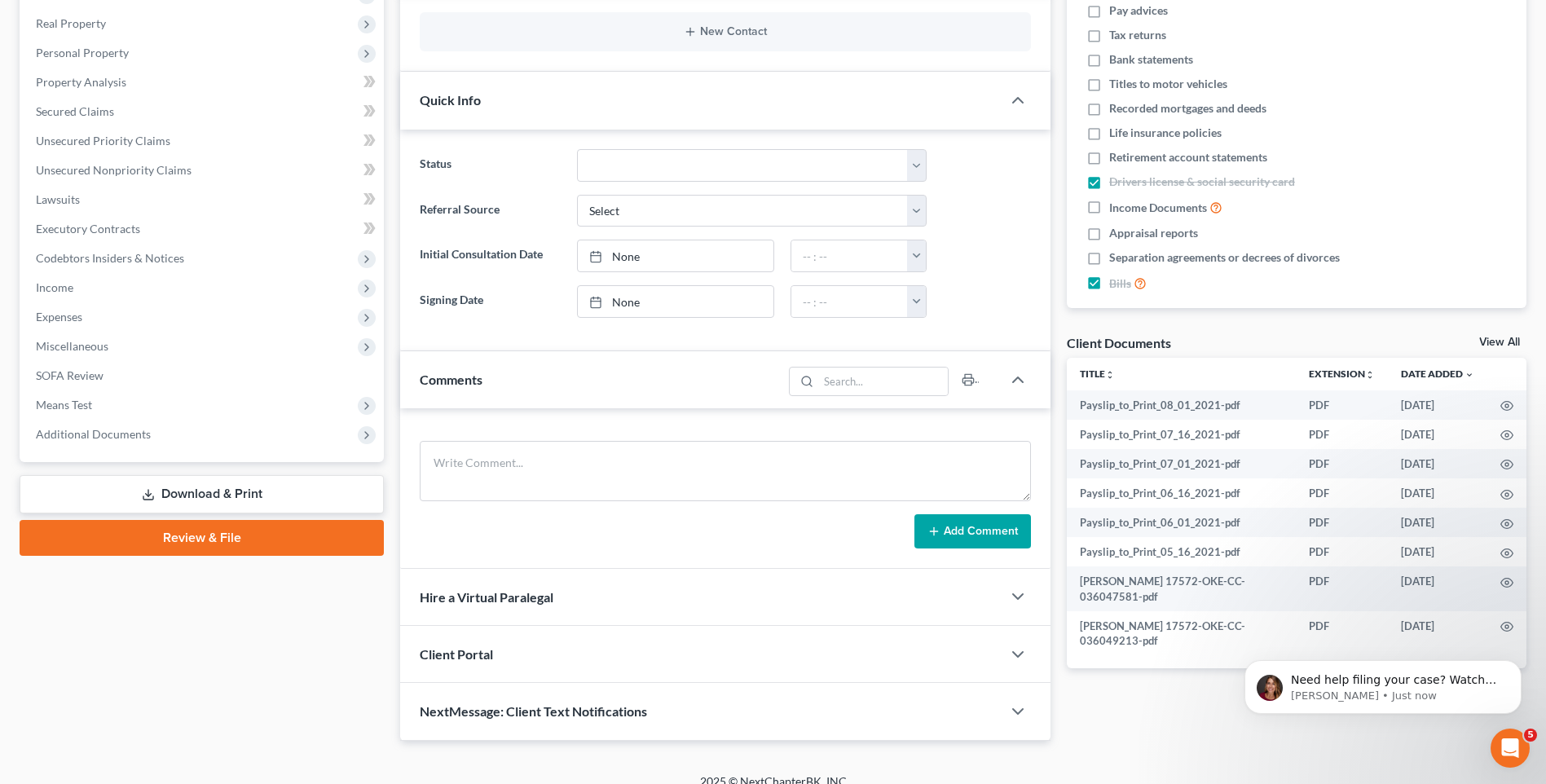
scroll to position [297, 0]
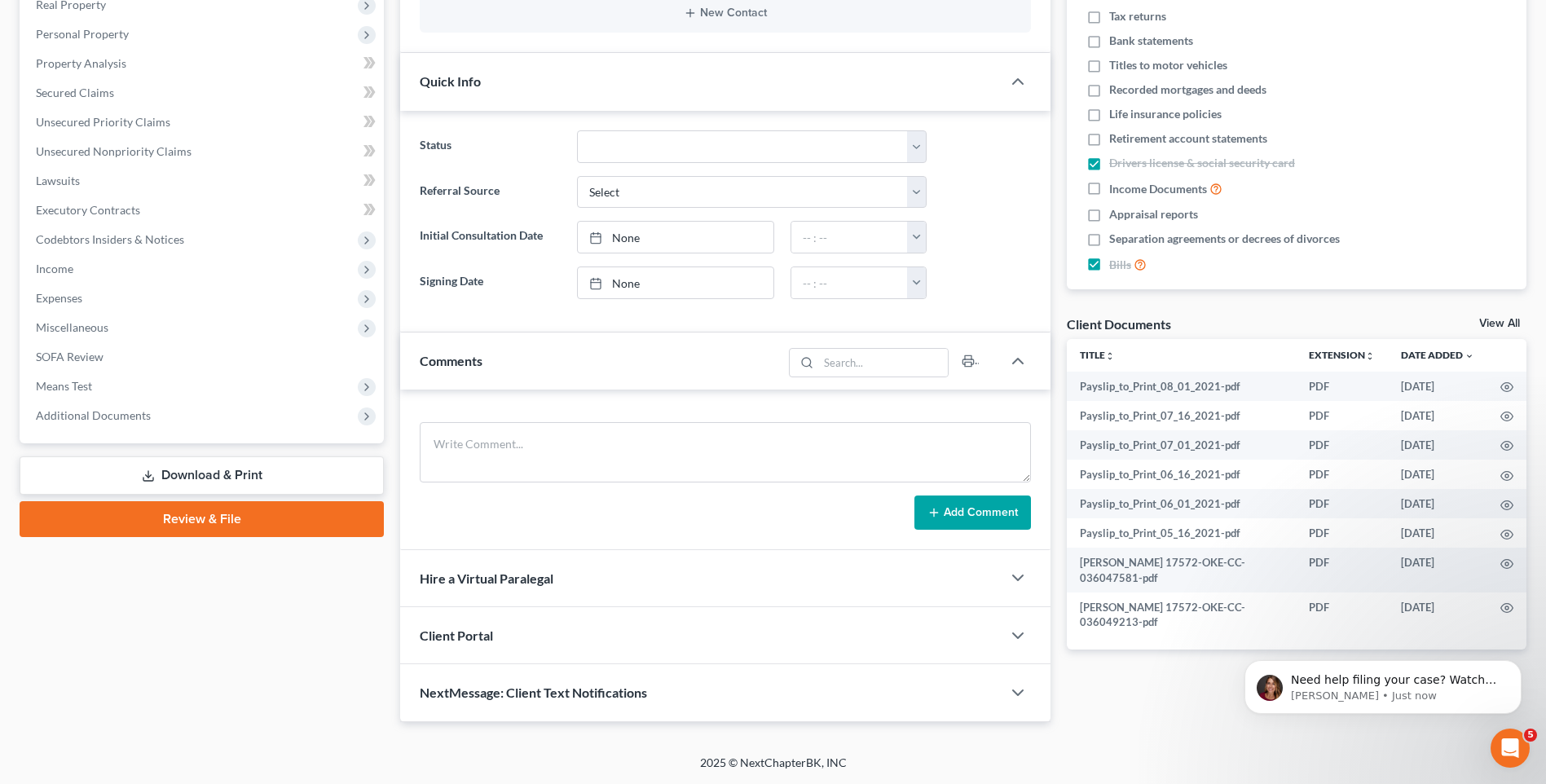
click at [799, 626] on div "Client Portal" at bounding box center [701, 635] width 602 height 56
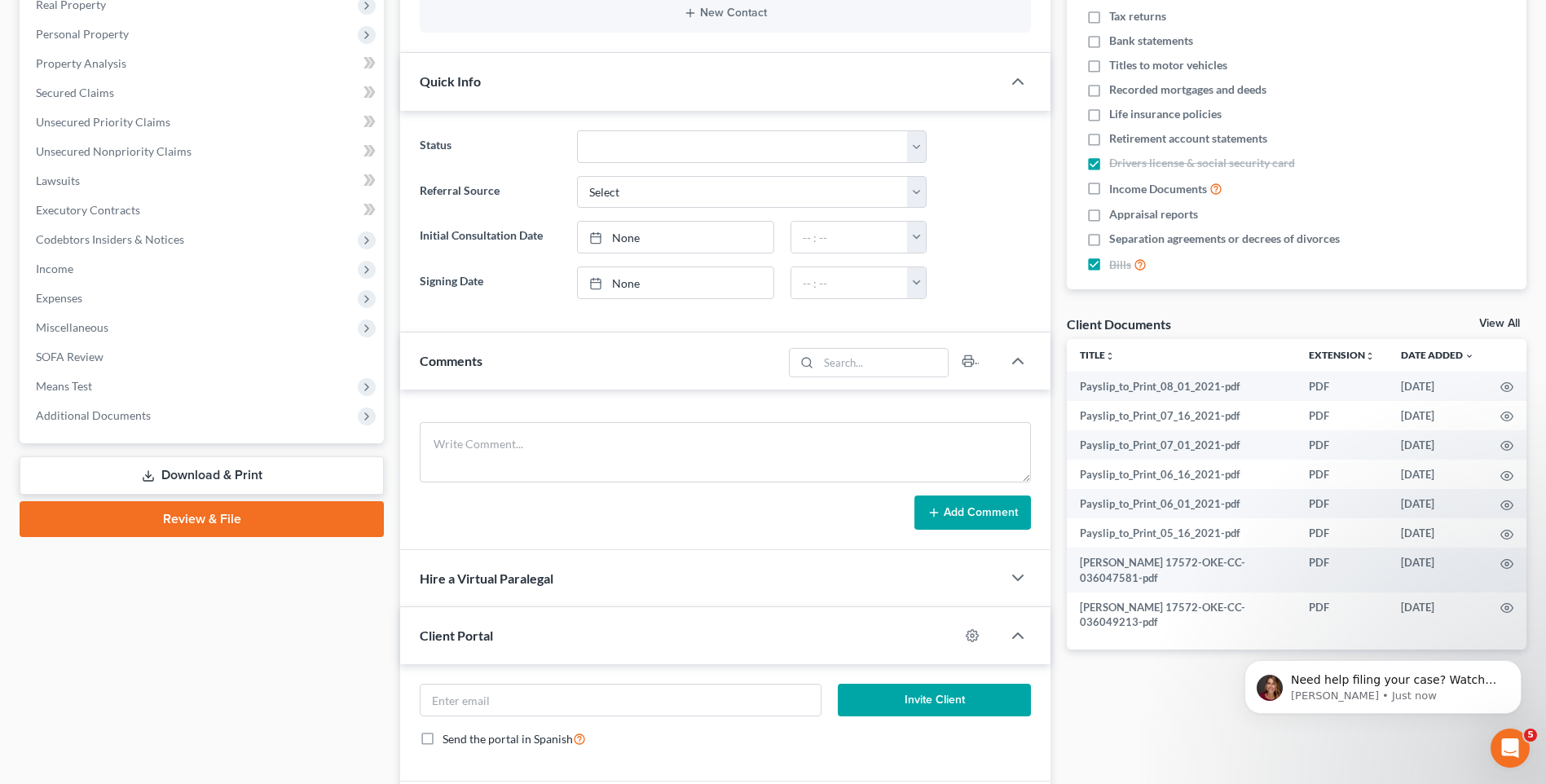
click at [828, 581] on div "Hire a Virtual Paralegal" at bounding box center [701, 578] width 602 height 56
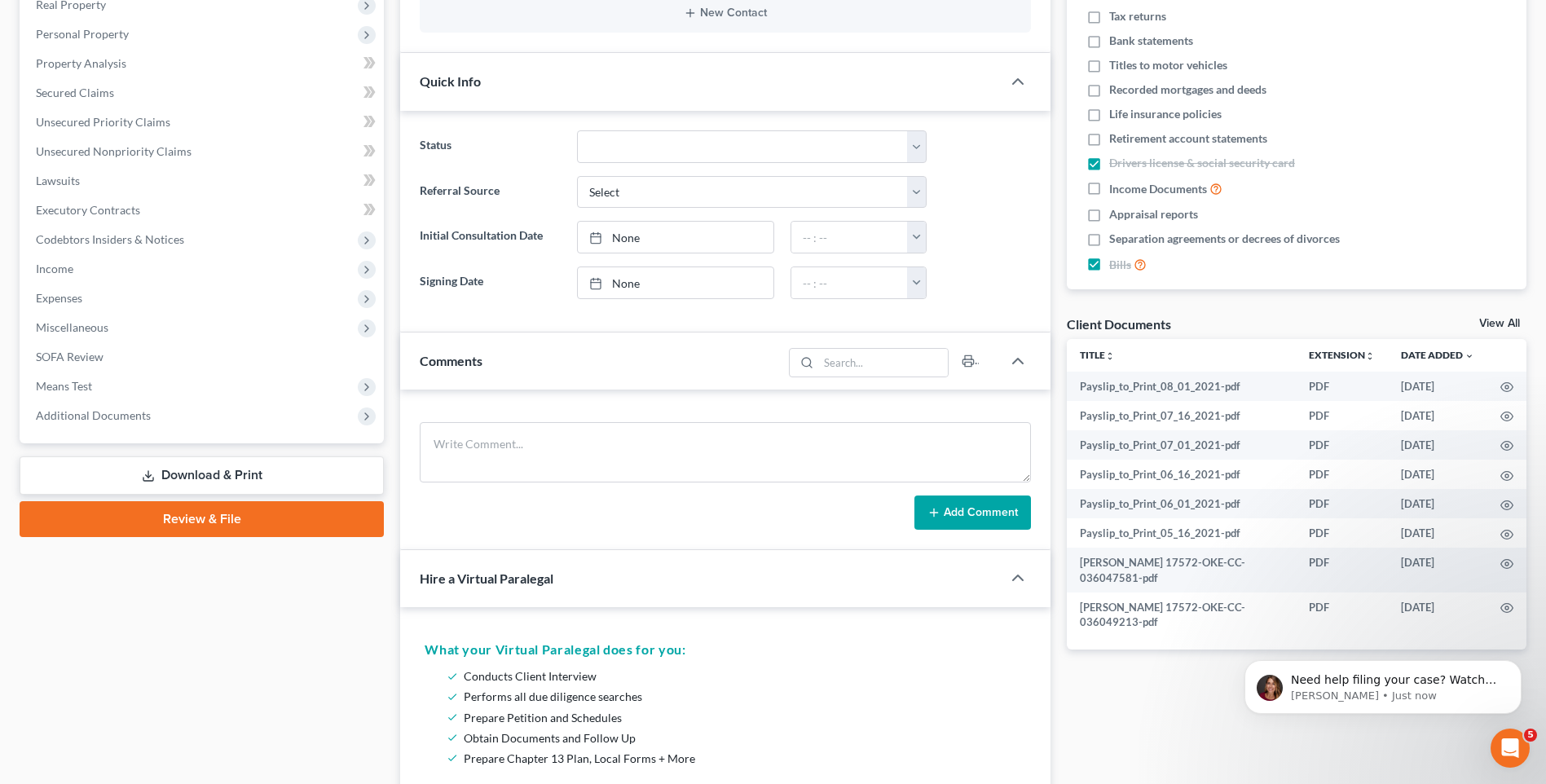
click at [1044, 585] on div at bounding box center [1026, 578] width 49 height 33
click at [1017, 580] on icon "button" at bounding box center [1019, 578] width 20 height 20
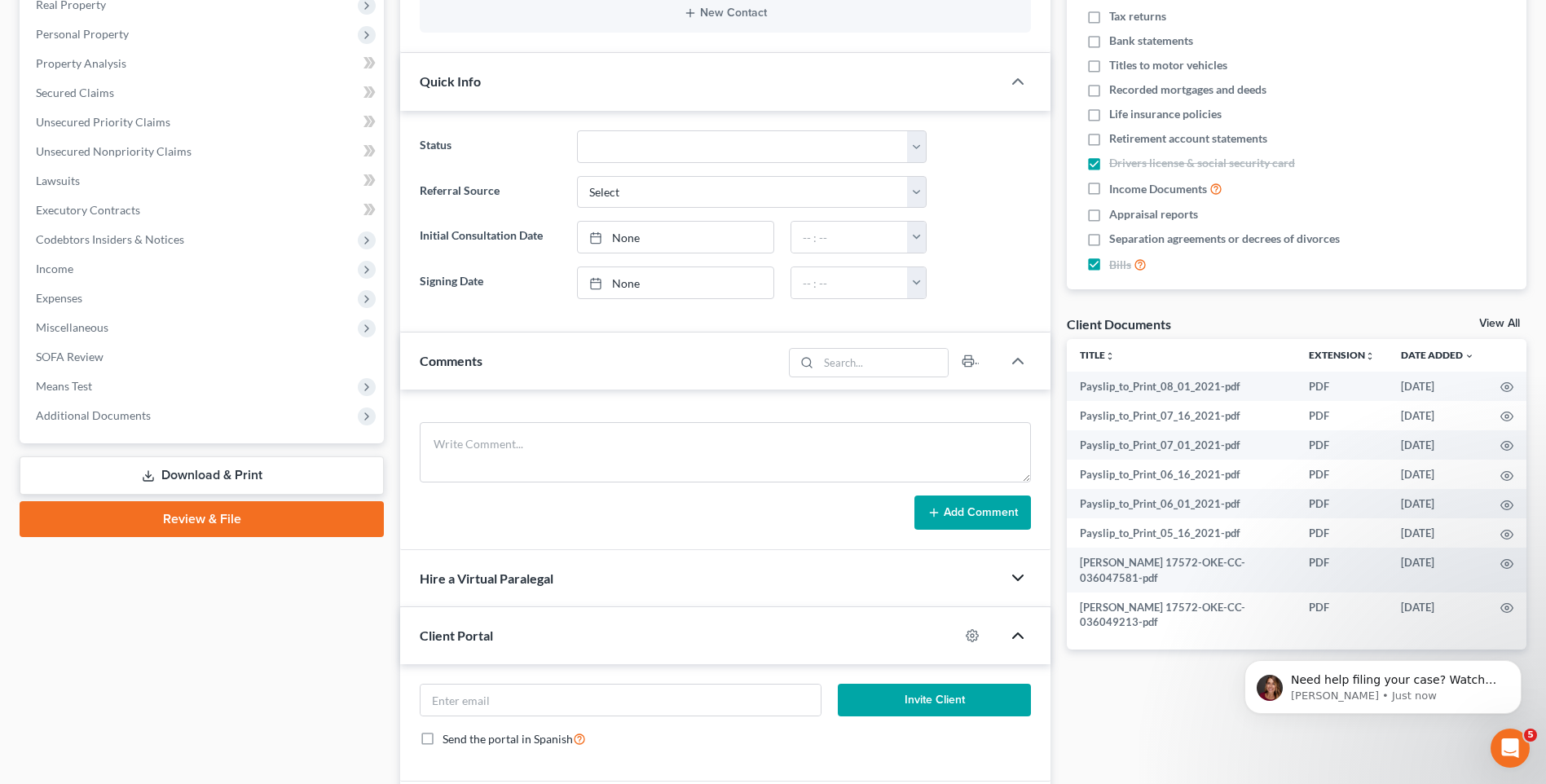
click at [1013, 632] on icon "button" at bounding box center [1019, 636] width 20 height 20
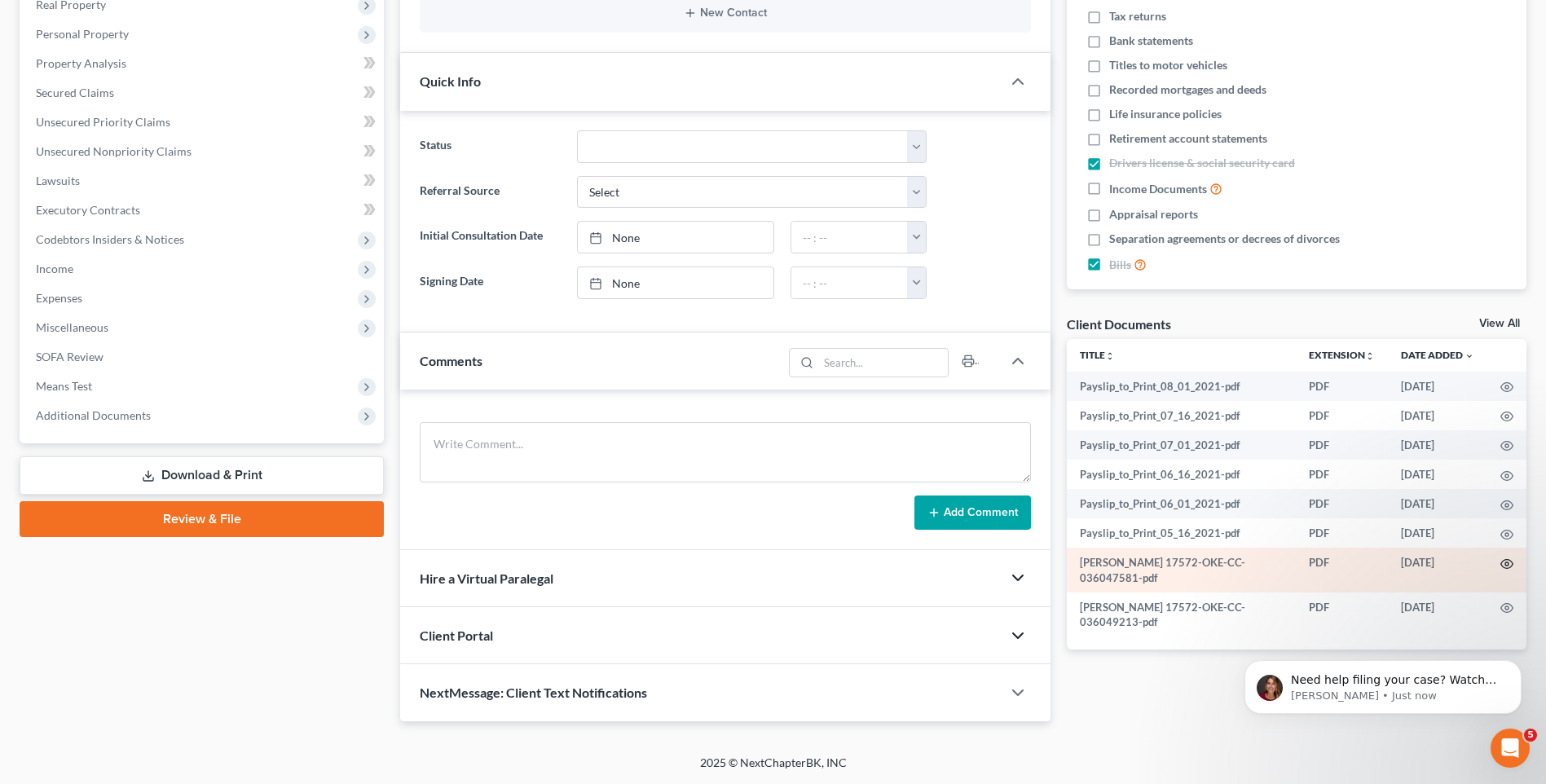
click at [1508, 569] on icon "button" at bounding box center [1507, 564] width 13 height 13
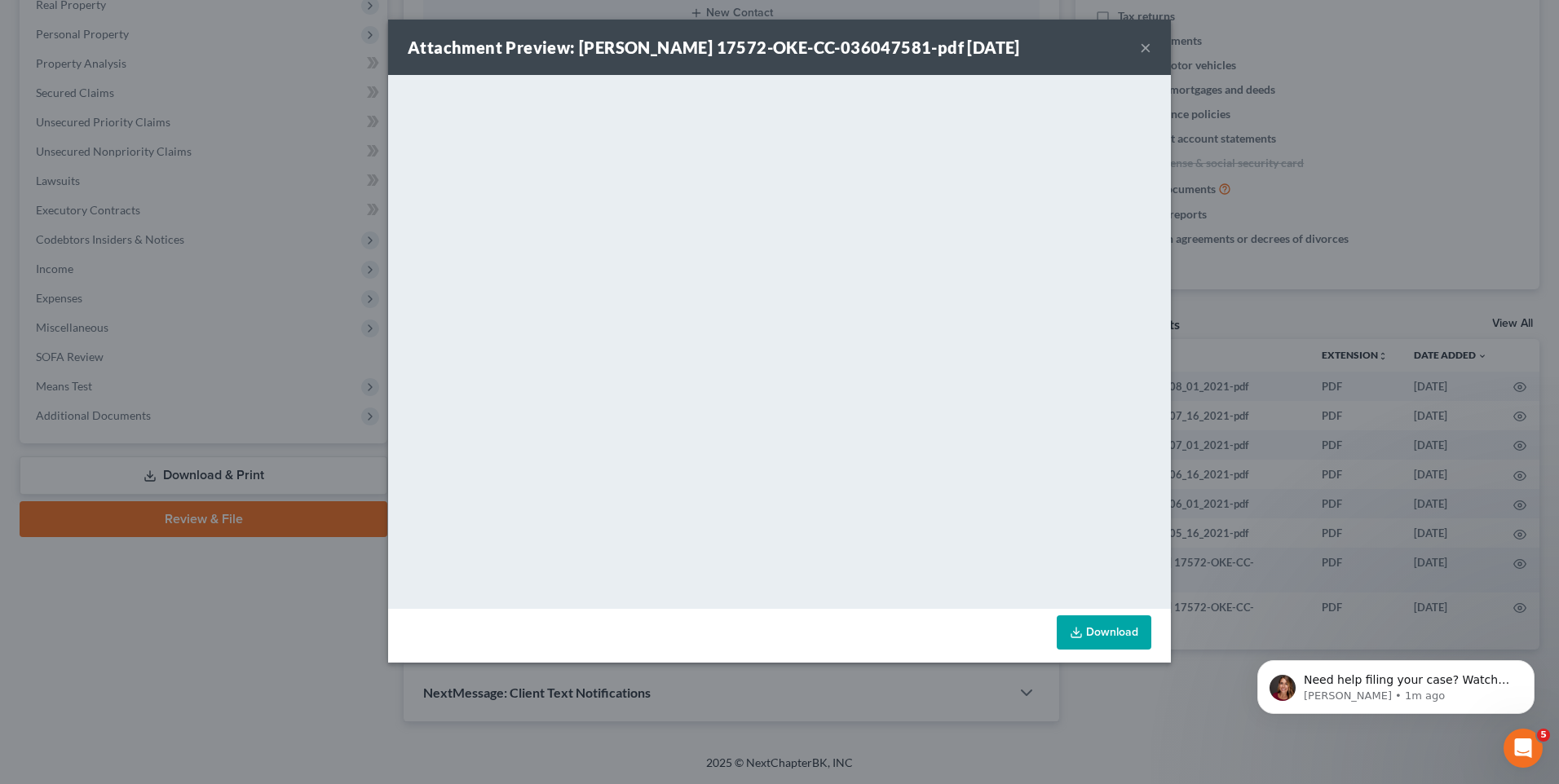
click at [1385, 323] on div "Attachment Preview: [PERSON_NAME] 17572-OKE-CC-036047581-pdf [DATE] × <object n…" at bounding box center [779, 392] width 1559 height 784
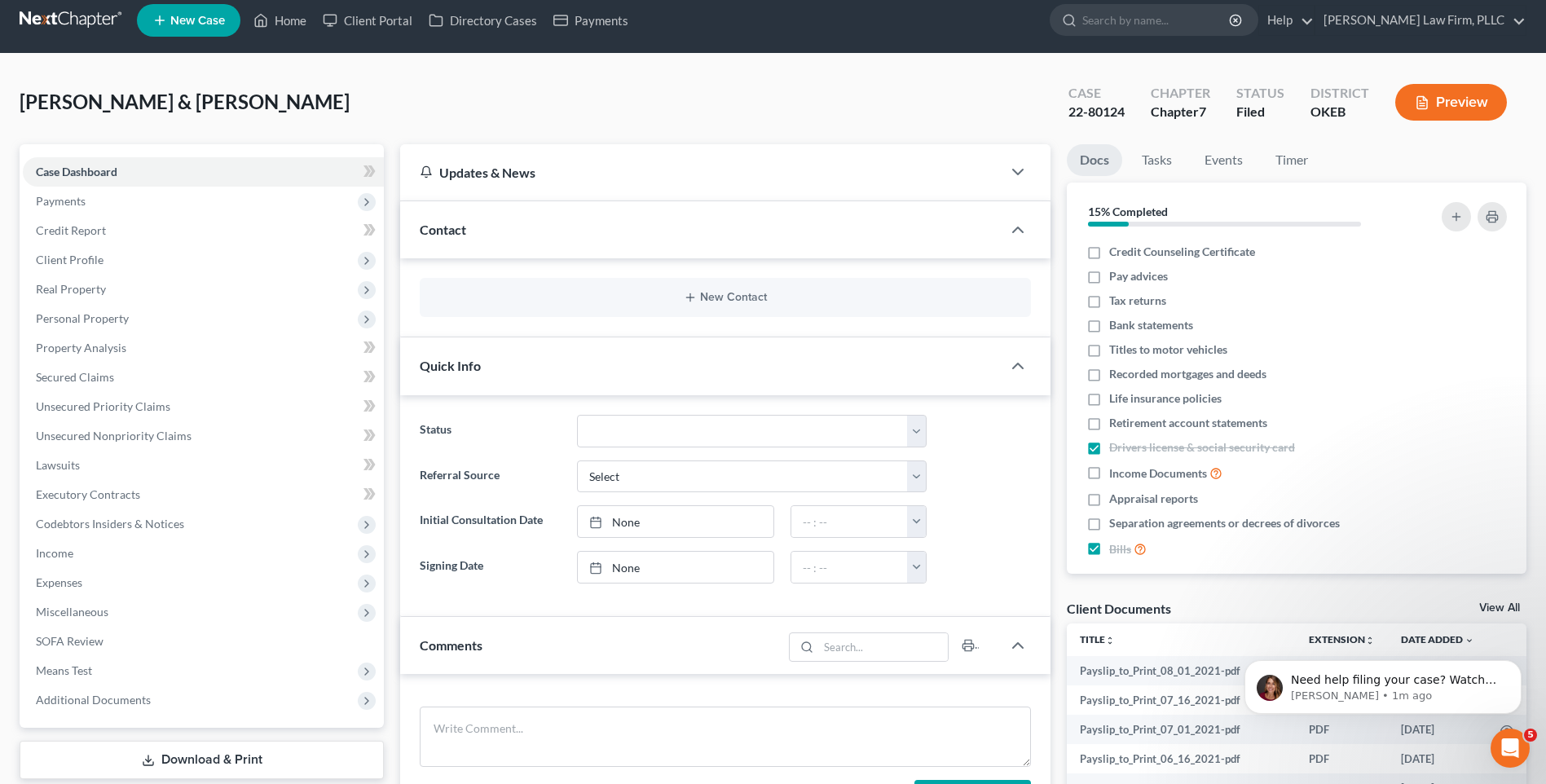
scroll to position [0, 0]
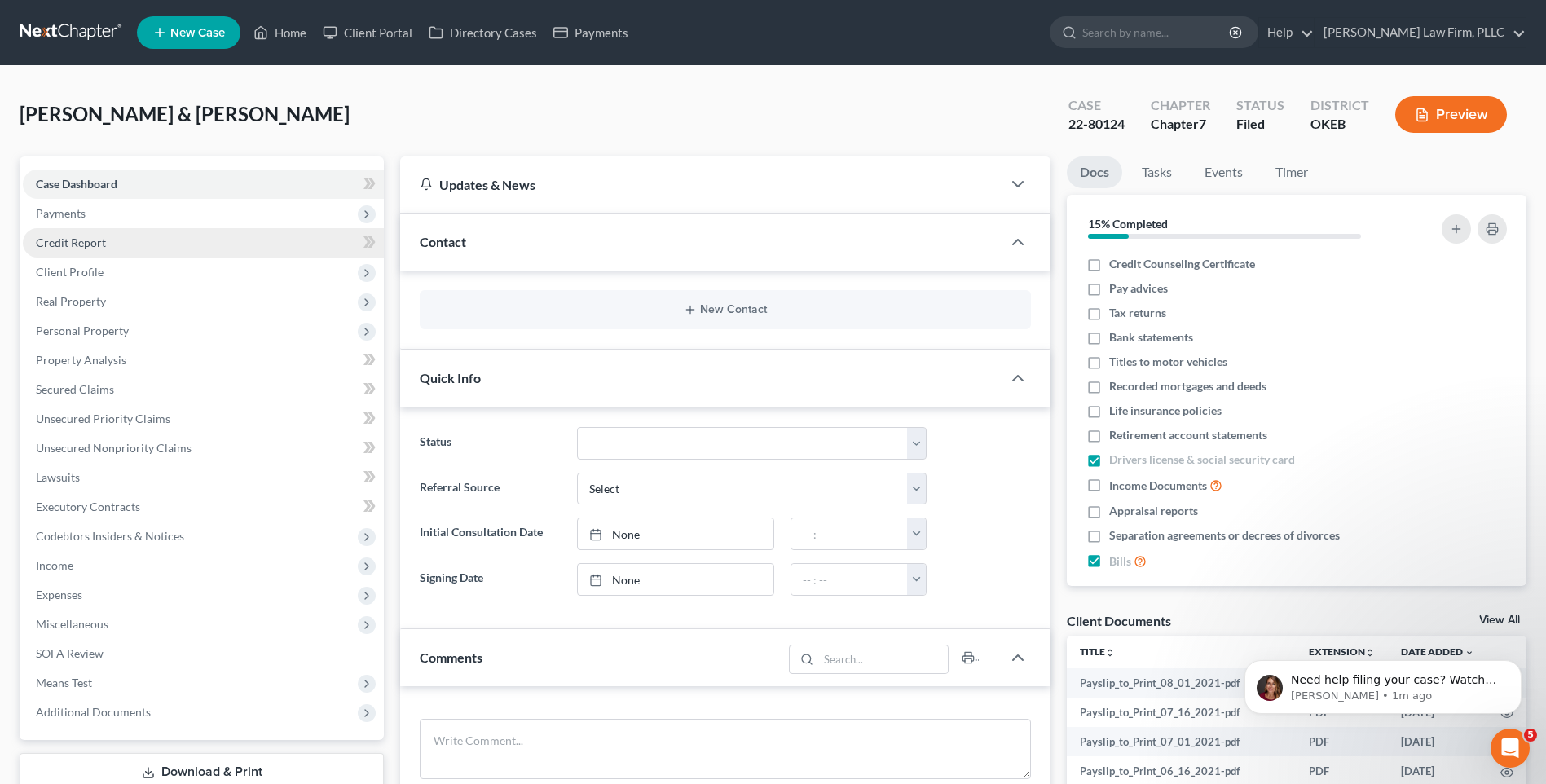
click at [162, 243] on link "Credit Report" at bounding box center [203, 242] width 361 height 29
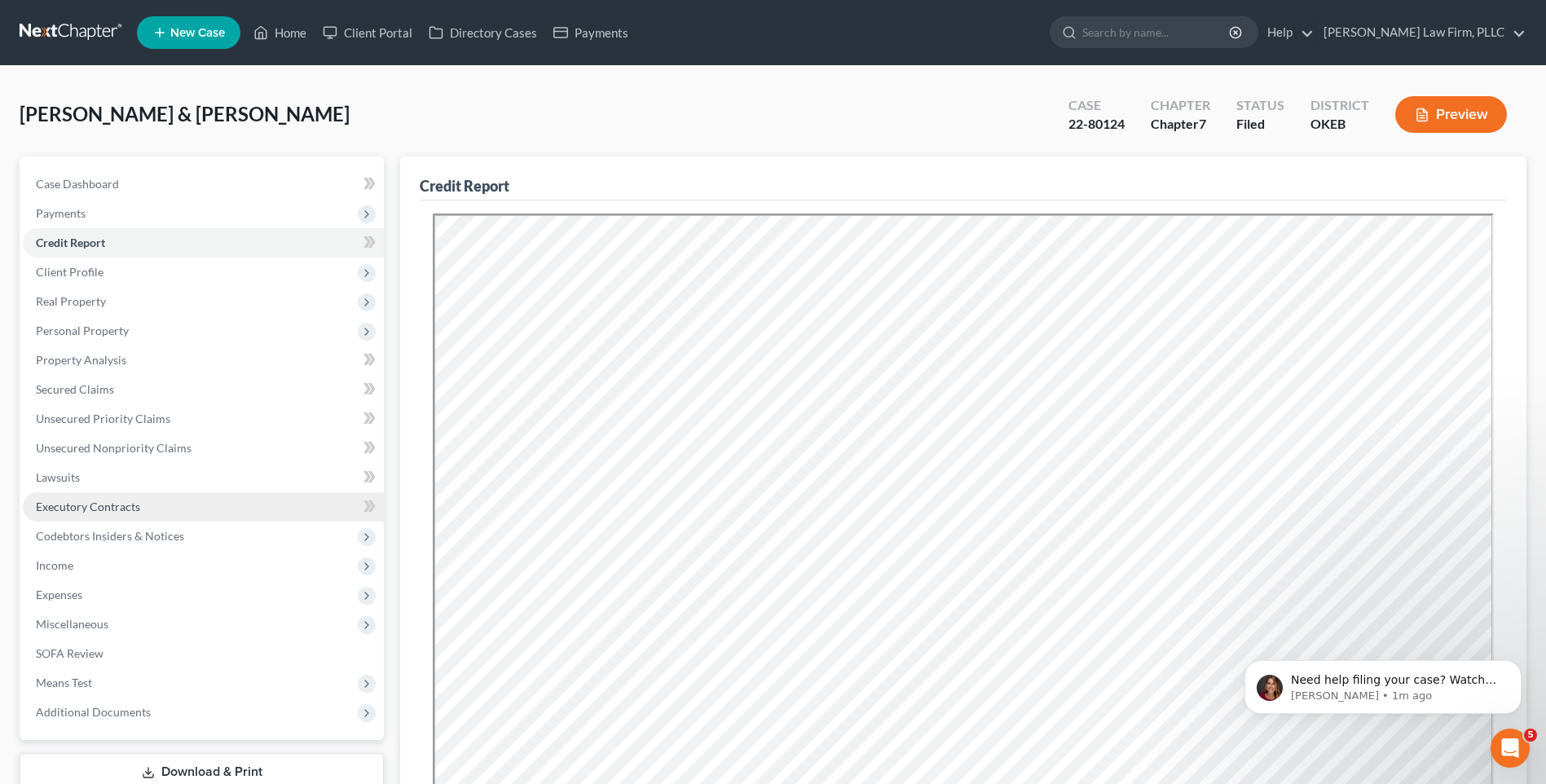
click at [156, 508] on link "Executory Contracts" at bounding box center [203, 506] width 361 height 29
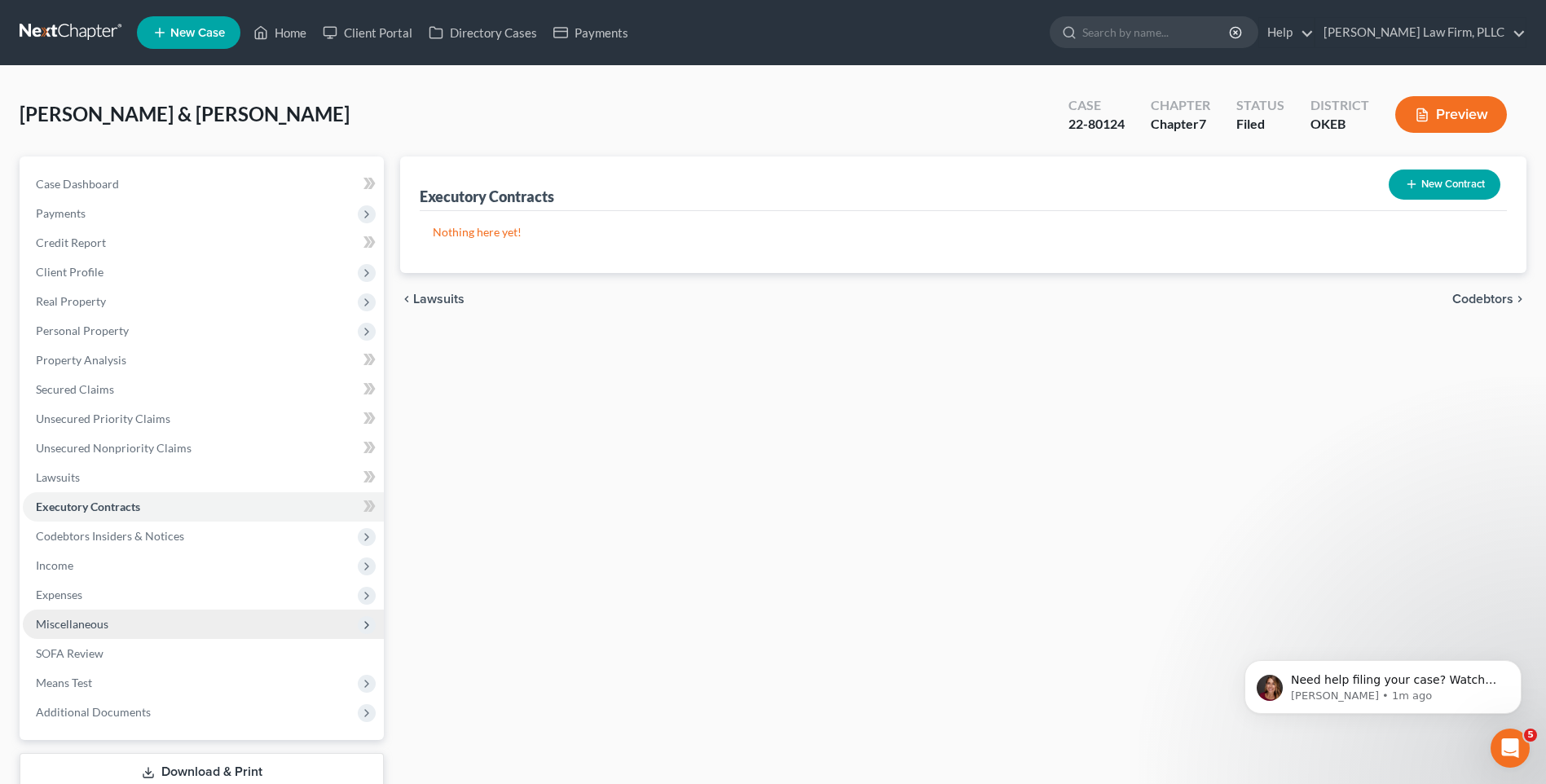
click at [161, 618] on span "Miscellaneous" at bounding box center [203, 624] width 361 height 29
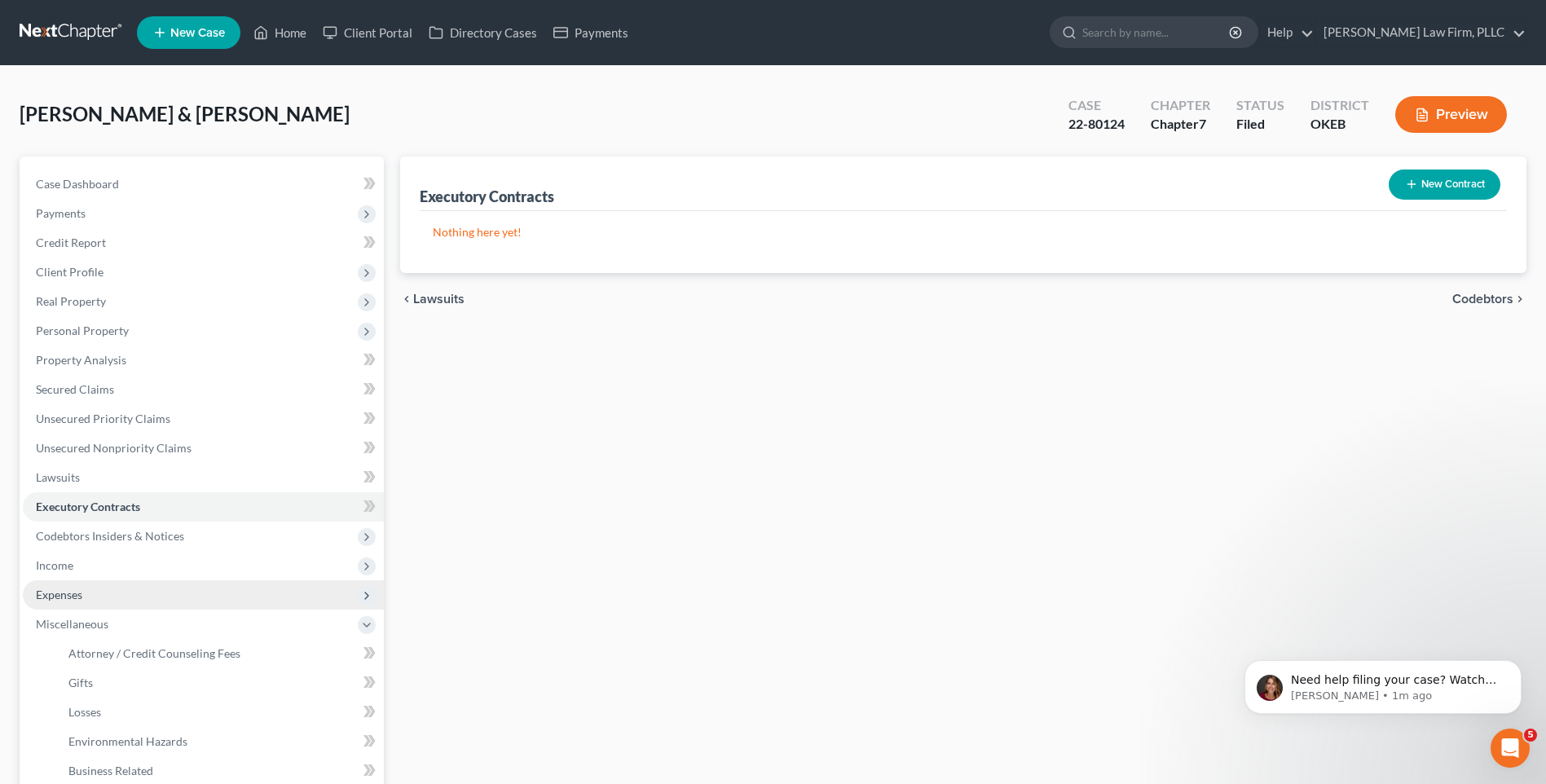
click at [146, 600] on span "Expenses" at bounding box center [203, 594] width 361 height 29
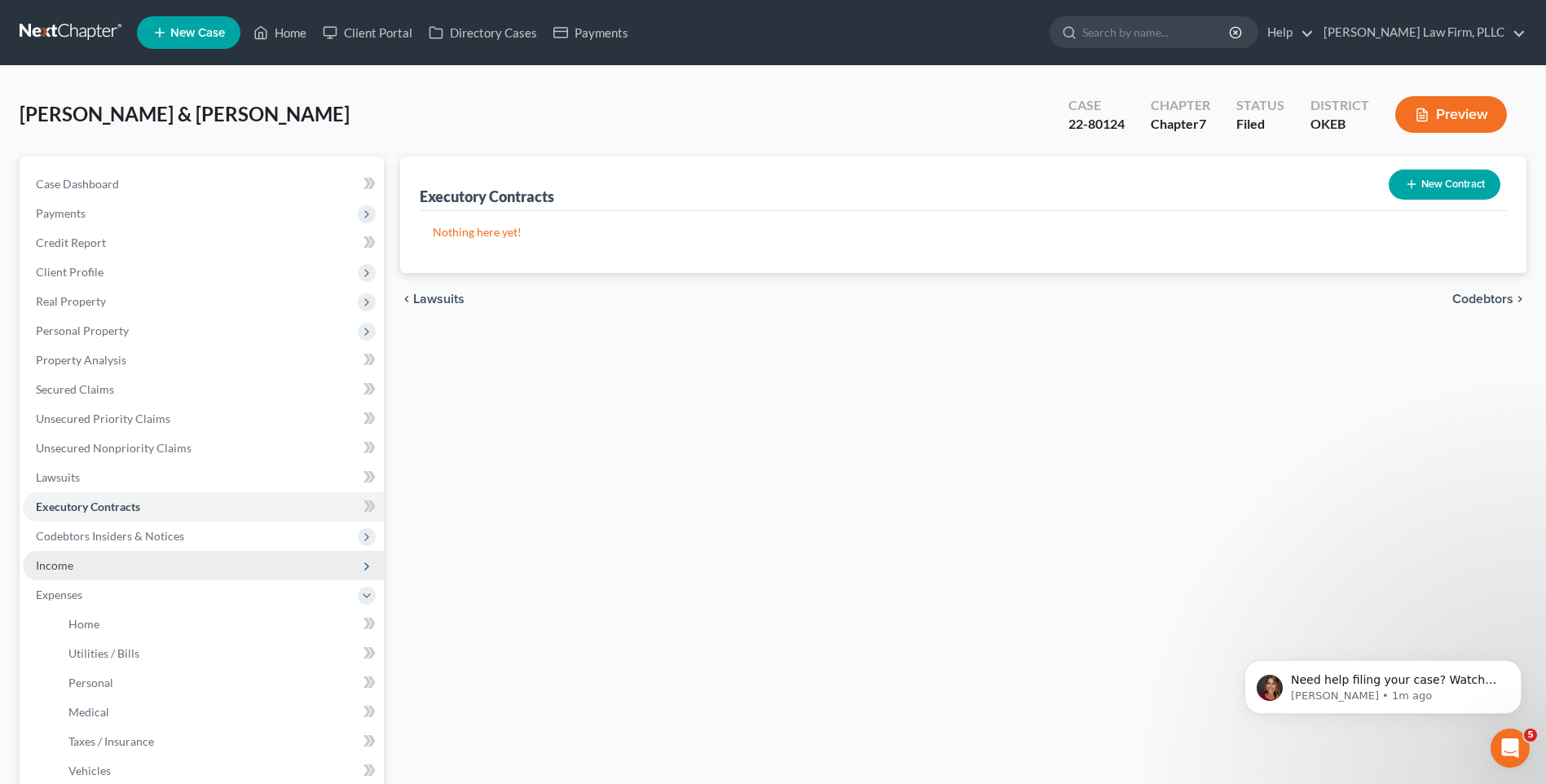
click at [156, 571] on span "Income" at bounding box center [203, 565] width 361 height 29
click at [373, 564] on icon at bounding box center [367, 566] width 13 height 13
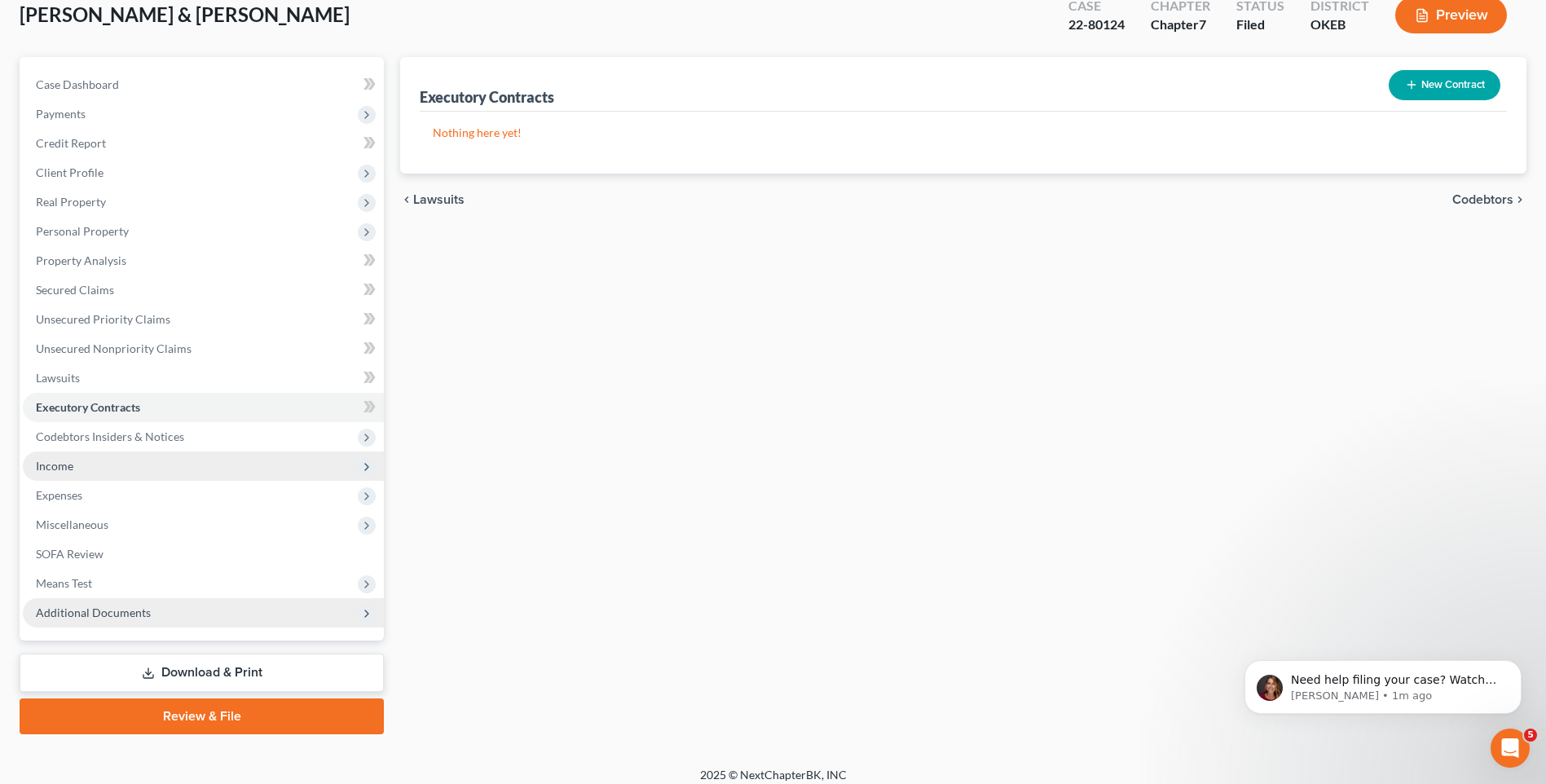
scroll to position [112, 0]
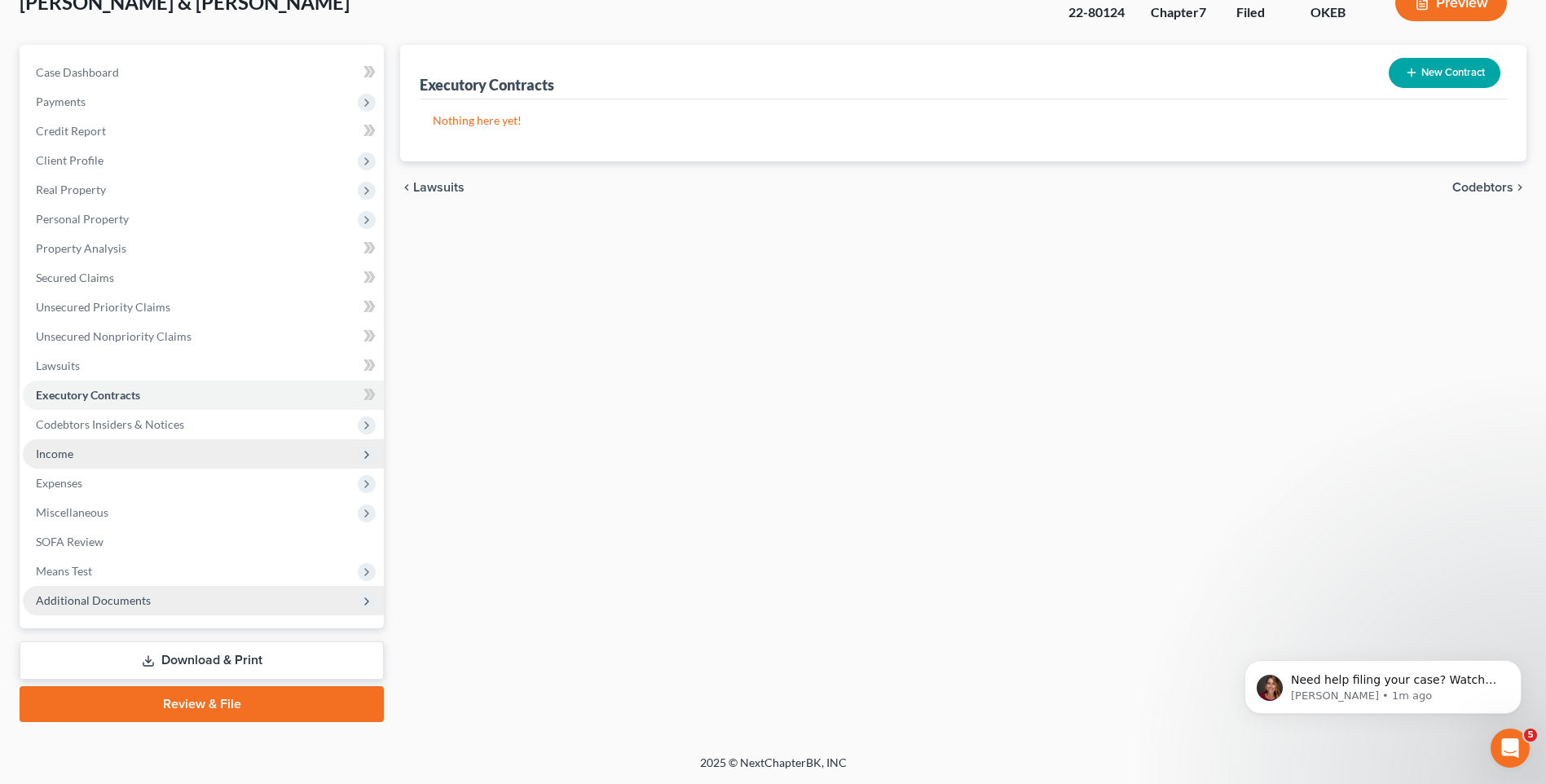
click at [279, 598] on span "Additional Documents" at bounding box center [203, 601] width 361 height 29
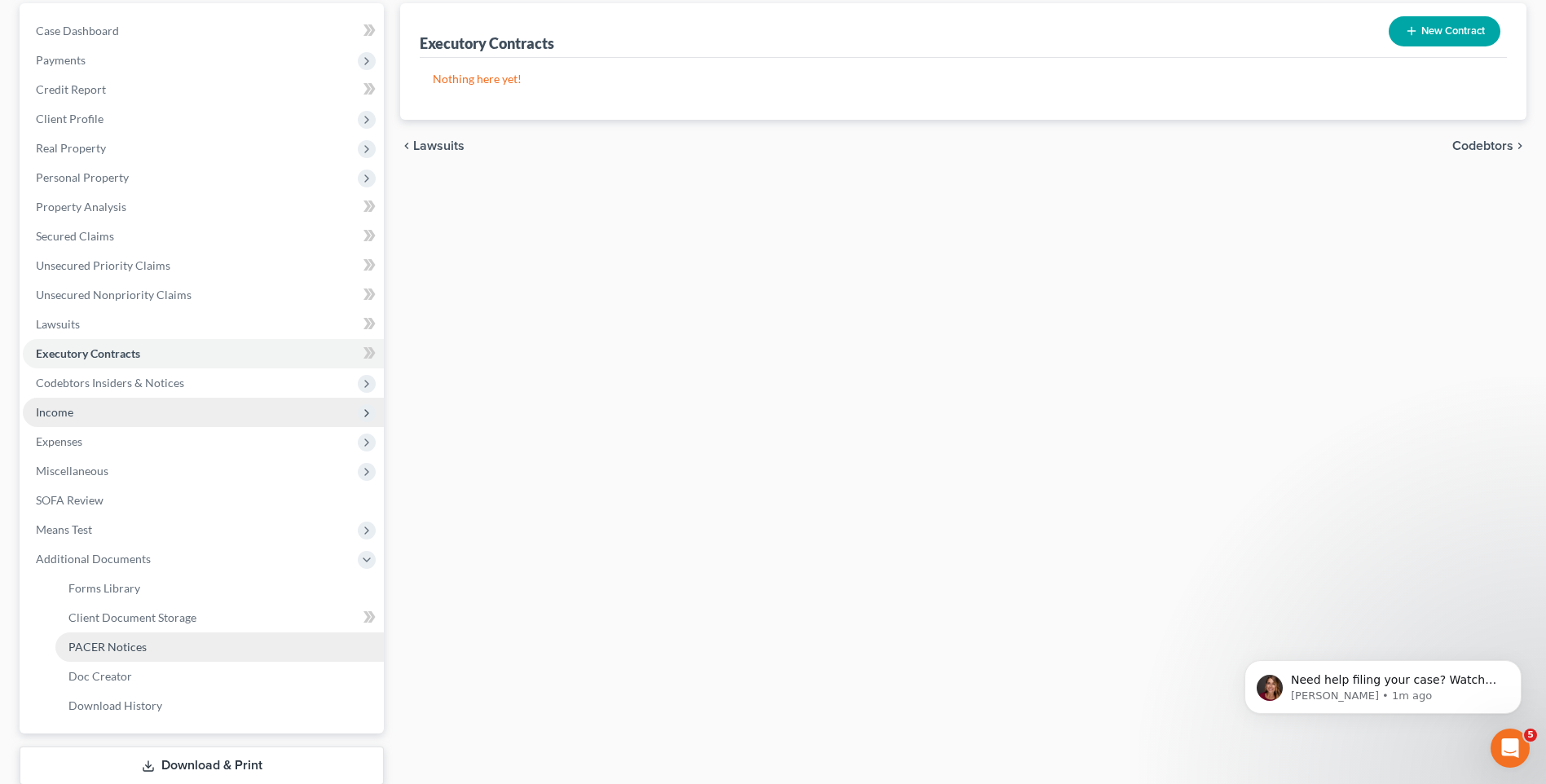
scroll to position [193, 0]
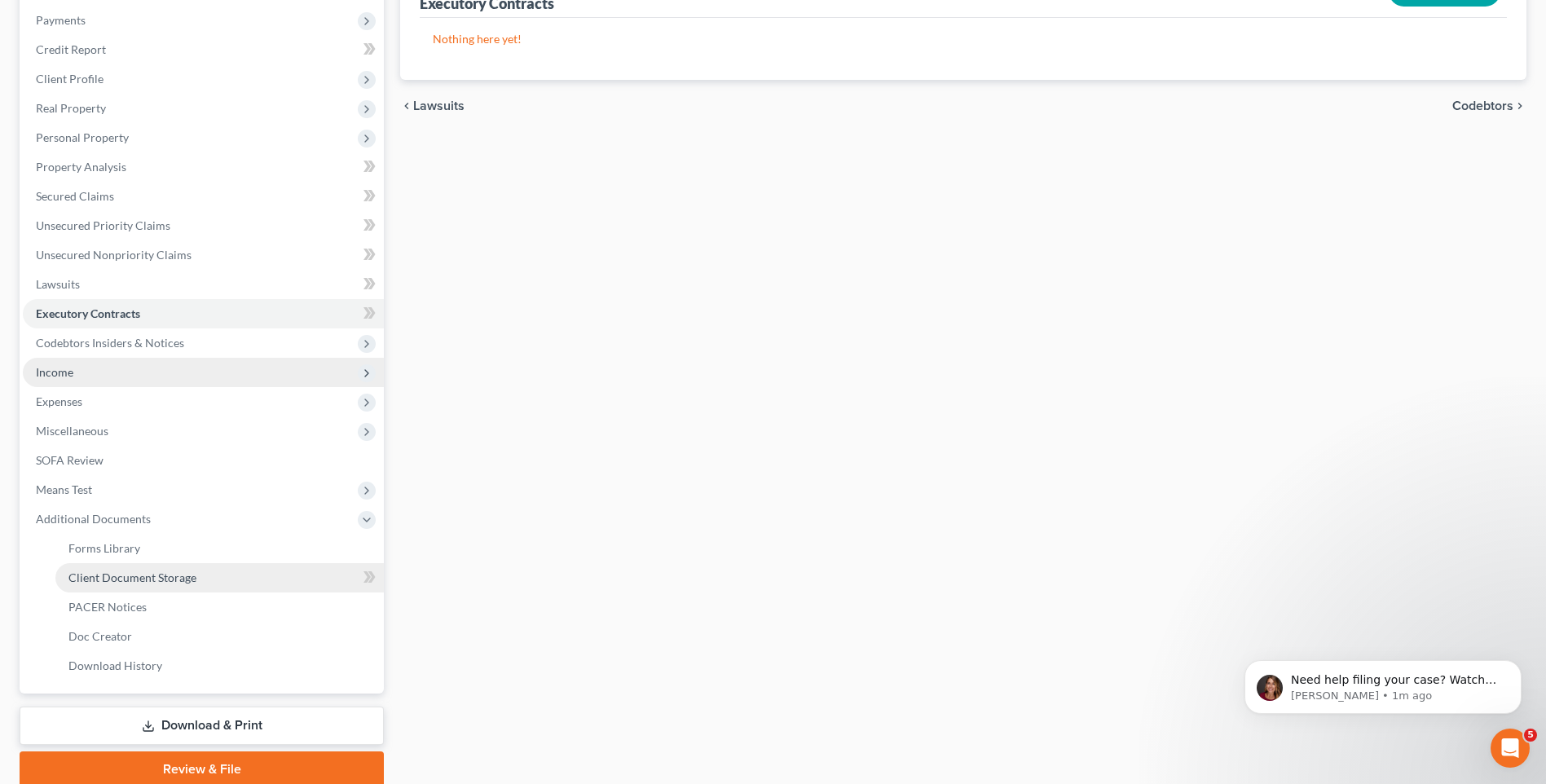
click at [269, 578] on link "Client Document Storage" at bounding box center [220, 577] width 329 height 29
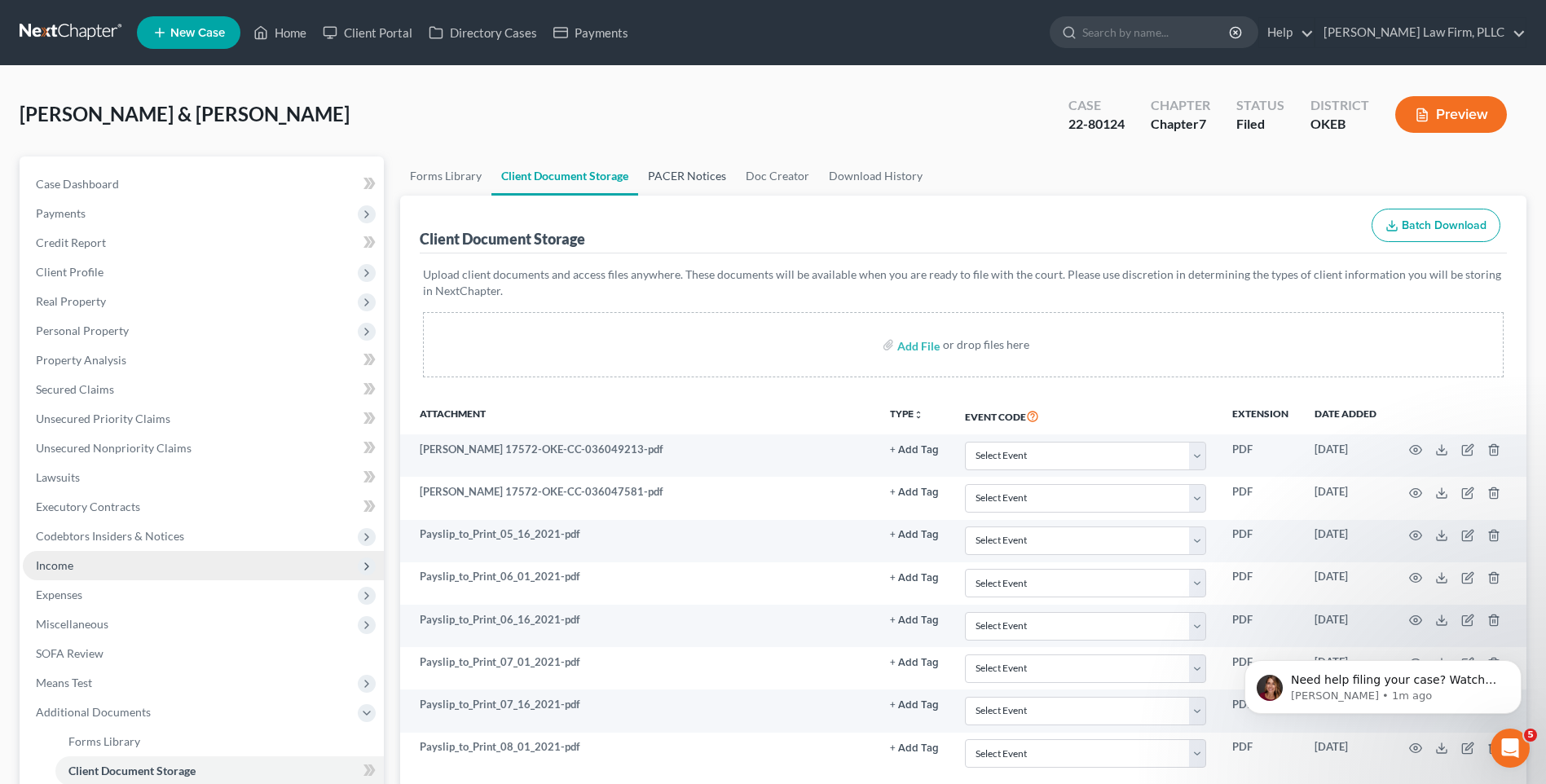
click at [676, 162] on link "PACER Notices" at bounding box center [687, 175] width 98 height 39
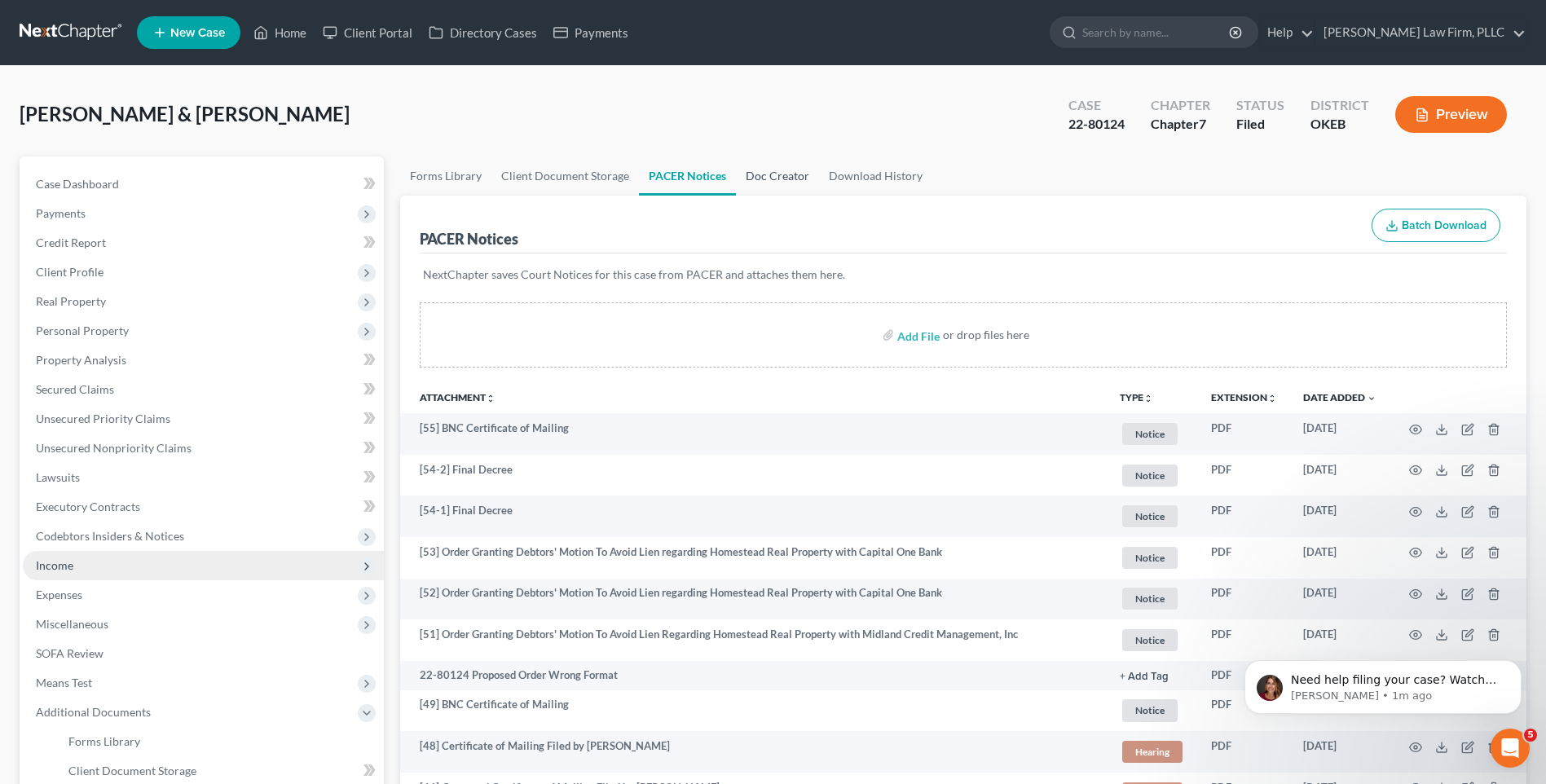
click at [778, 181] on link "Doc Creator" at bounding box center [778, 175] width 84 height 39
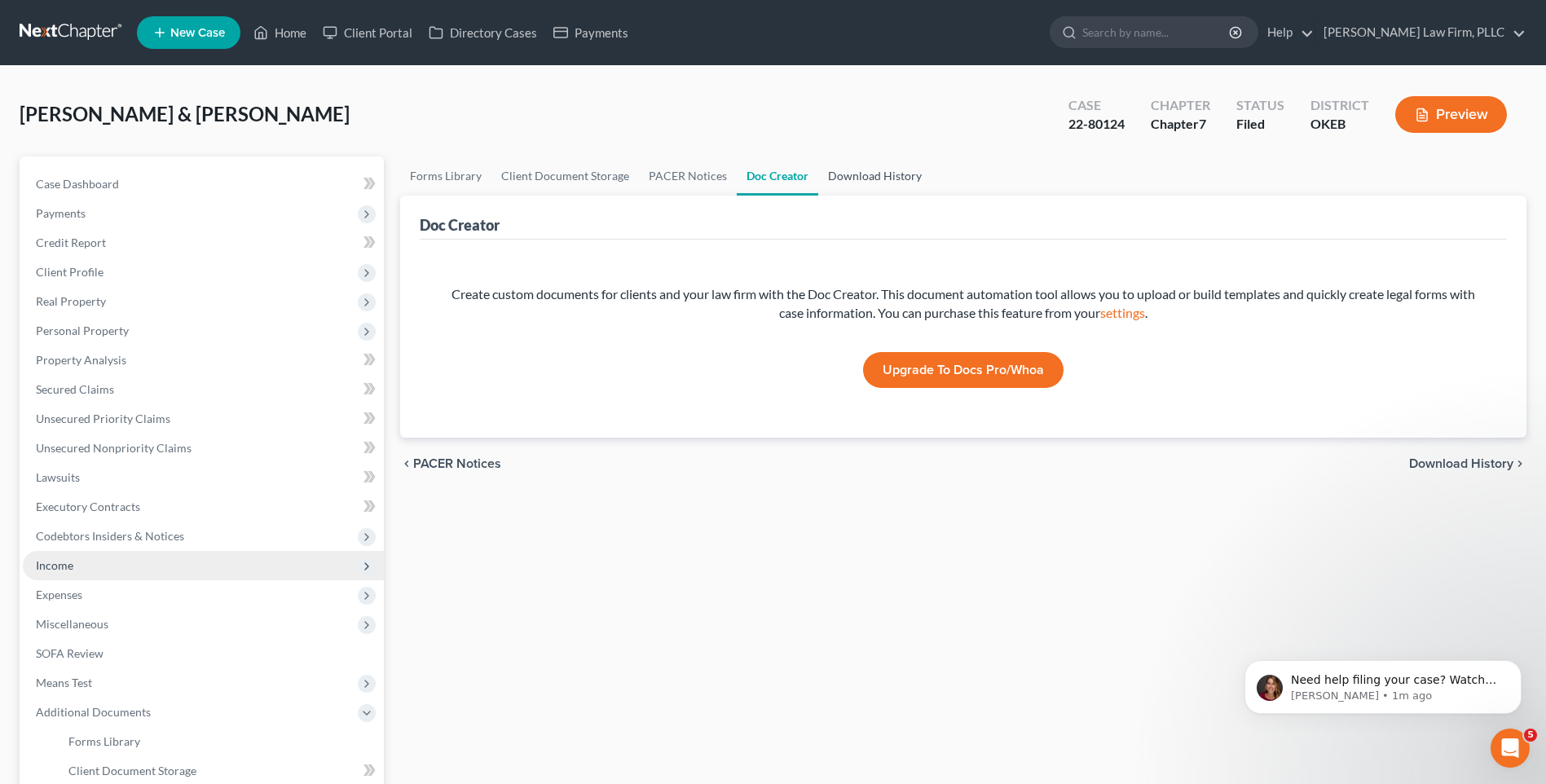
click at [852, 171] on link "Download History" at bounding box center [874, 175] width 113 height 39
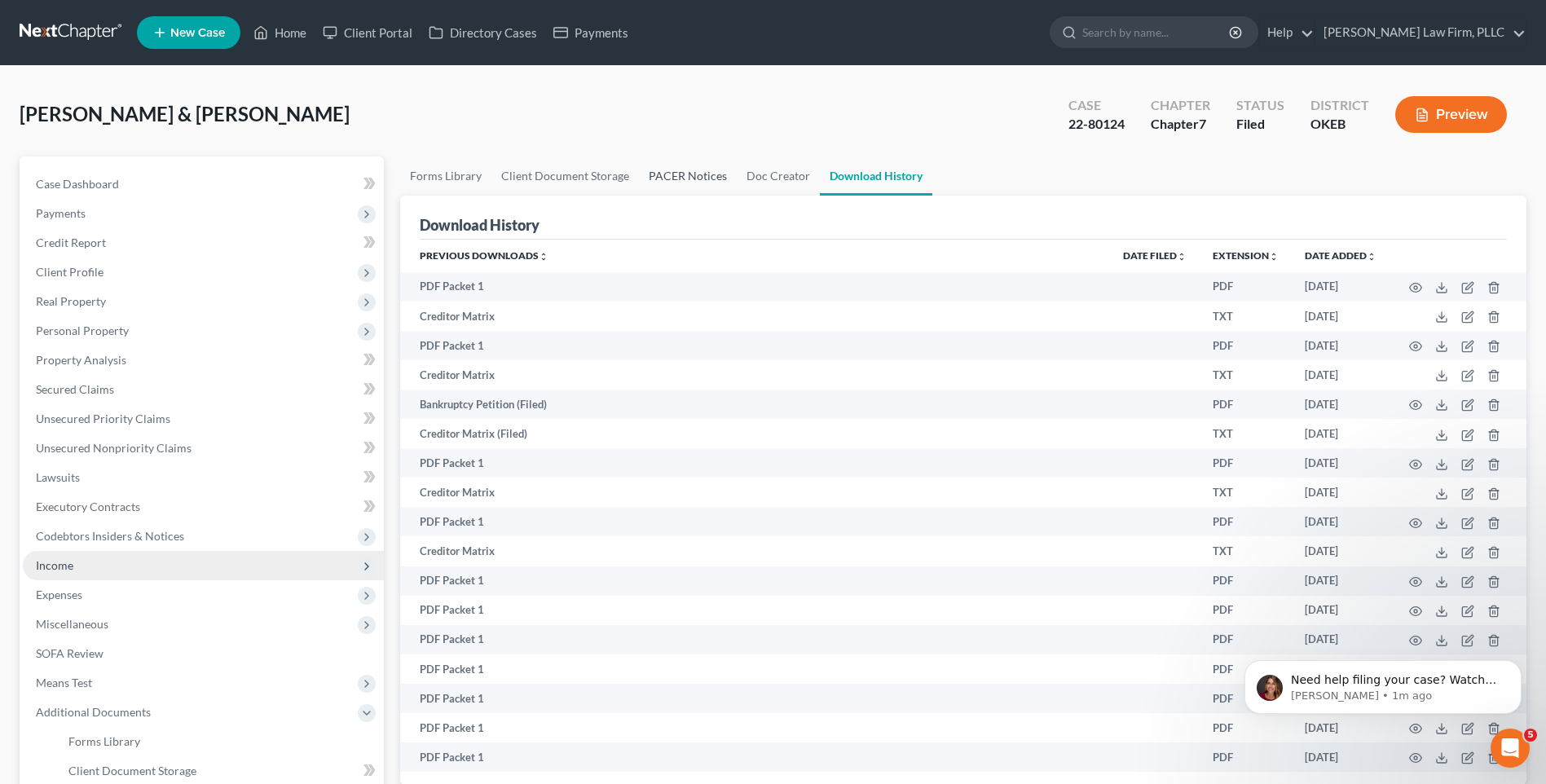
click at [700, 166] on link "PACER Notices" at bounding box center [688, 175] width 98 height 39
